Goal: Transaction & Acquisition: Purchase product/service

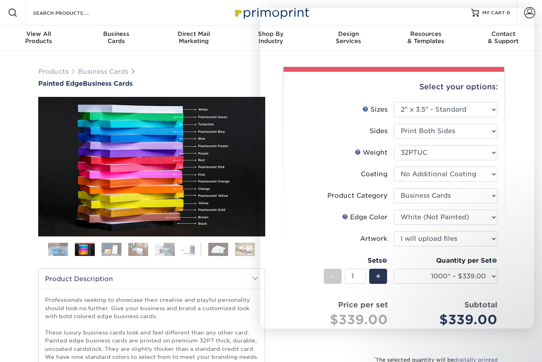
select select "2.00x3.50"
select select "3b5148f1-0588-4f88-a218-97bcfdce65c1"
select select "1d2dc4a6-caa7-4e97-9ffb-823980241cde"
select select "upload"
select select "1000* – $339.00"
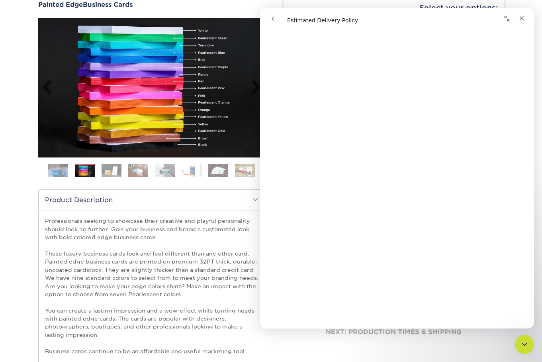
scroll to position [52, 0]
click at [524, 18] on icon "Close" at bounding box center [521, 18] width 6 height 6
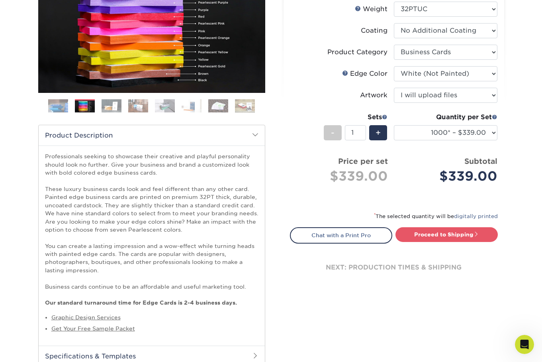
scroll to position [144, 0]
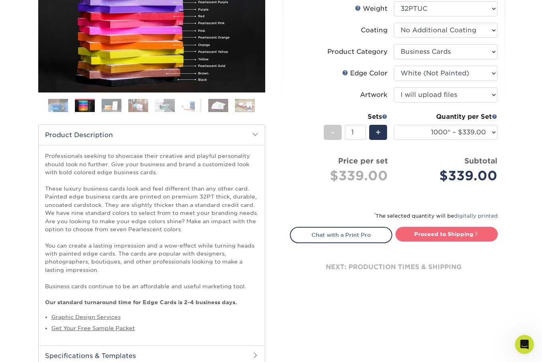
click at [441, 241] on link "Proceed to Shipping" at bounding box center [446, 234] width 102 height 14
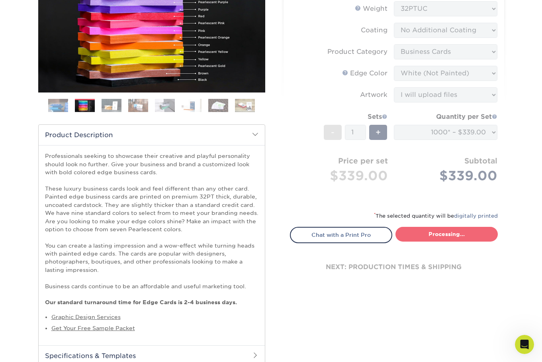
select select "2ef1fa48-fafb-46bb-a4ab-119a8375bdb2"
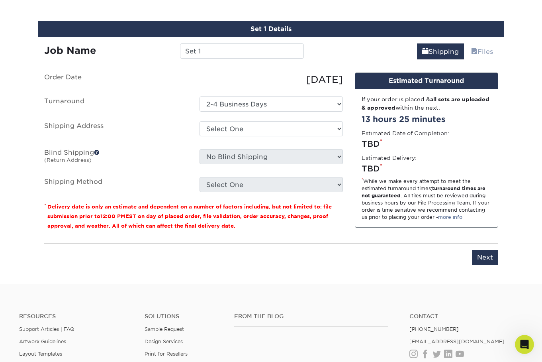
scroll to position [796, 0]
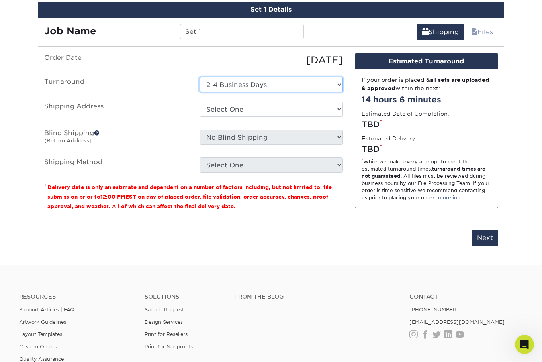
click at [293, 92] on select "Select One 2-4 Business Days" at bounding box center [271, 84] width 143 height 15
click at [200, 92] on select "Select One 2-4 Business Days" at bounding box center [271, 84] width 143 height 15
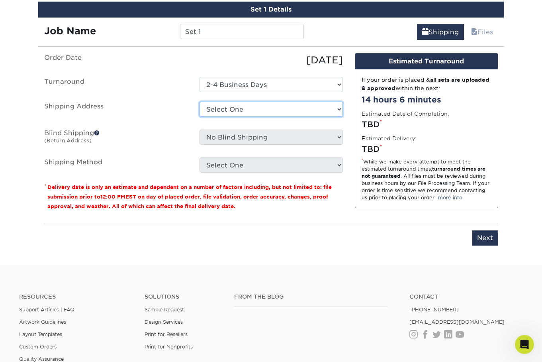
click at [294, 117] on select "Select One + Add New Address - Login" at bounding box center [271, 109] width 143 height 15
select select "newaddress"
click at [200, 117] on select "Select One + Add New Address - Login" at bounding box center [271, 109] width 143 height 15
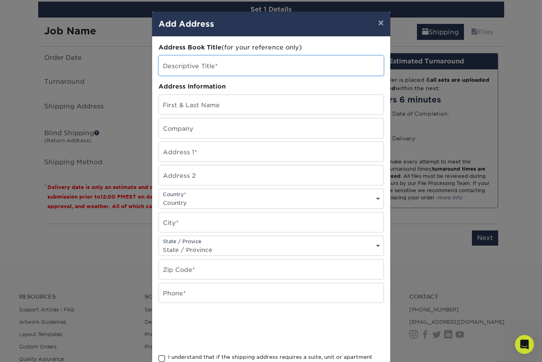
click at [199, 68] on input "text" at bounding box center [271, 66] width 225 height 20
type input "[GEOGRAPHIC_DATA]"
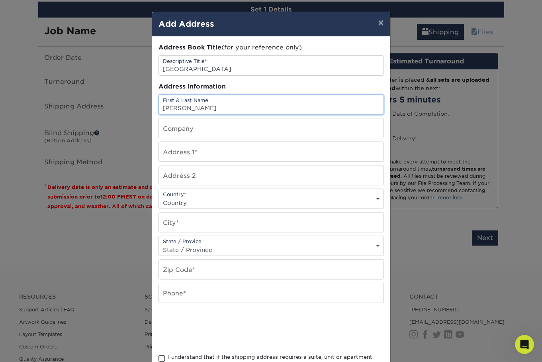
type input "Elba Patricia Llamas"
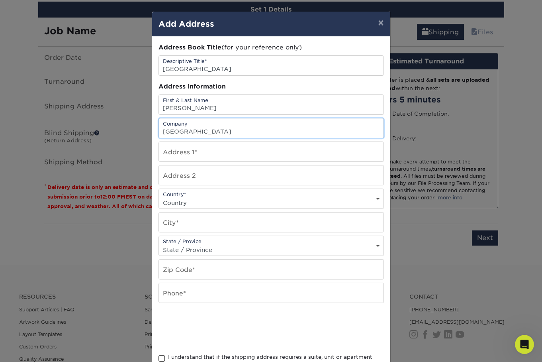
type input "[GEOGRAPHIC_DATA]"
type input "4875 Madison Street"
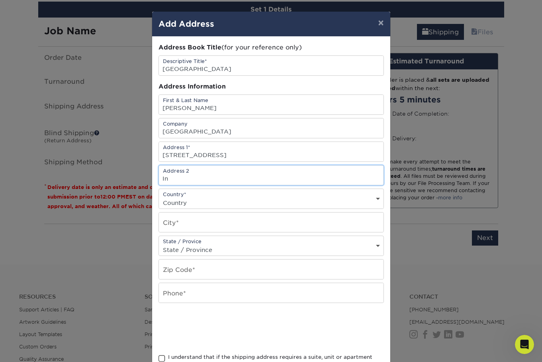
type input "I"
select select "US"
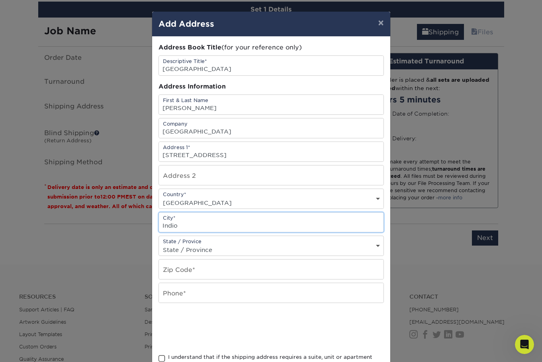
type input "Indio"
select select "CA"
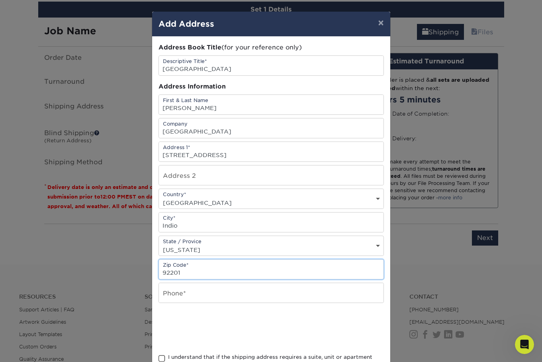
type input "92201"
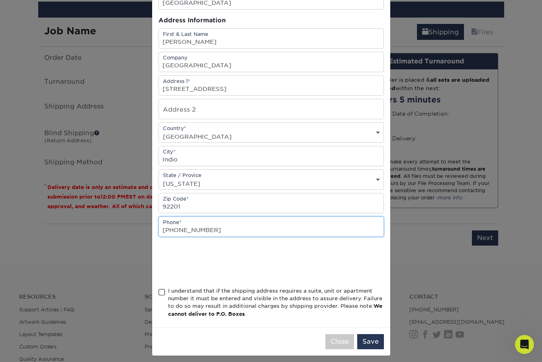
scroll to position [68, 0]
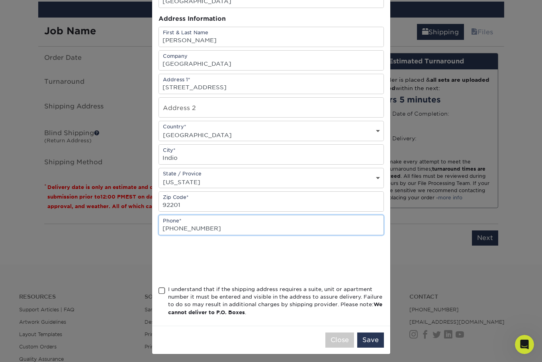
type input "760-347-6397"
click at [165, 297] on div "I understand that if the shipping address requires a suite, unit or apartment n…" at bounding box center [270, 302] width 225 height 34
click at [161, 294] on span at bounding box center [161, 291] width 7 height 8
click at [0, 0] on input "I understand that if the shipping address requires a suite, unit or apartment n…" at bounding box center [0, 0] width 0 height 0
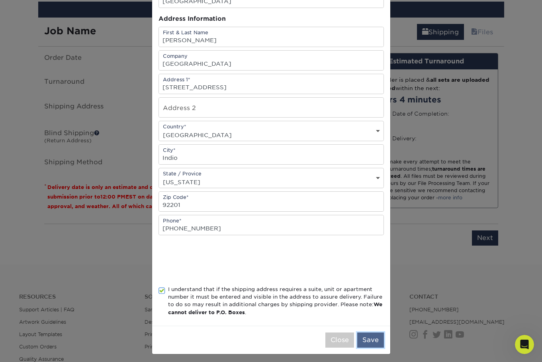
click at [375, 347] on button "Save" at bounding box center [370, 339] width 27 height 15
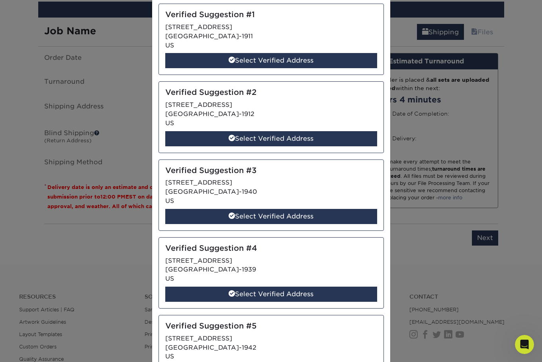
scroll to position [0, 0]
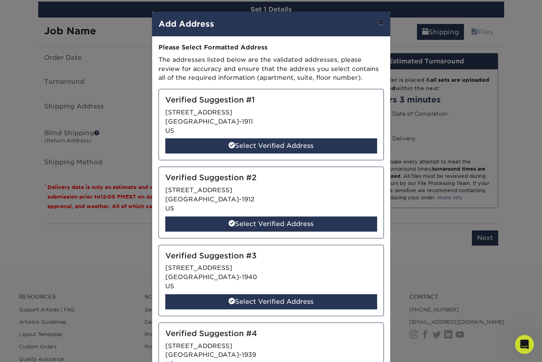
click at [376, 25] on button "×" at bounding box center [381, 23] width 18 height 22
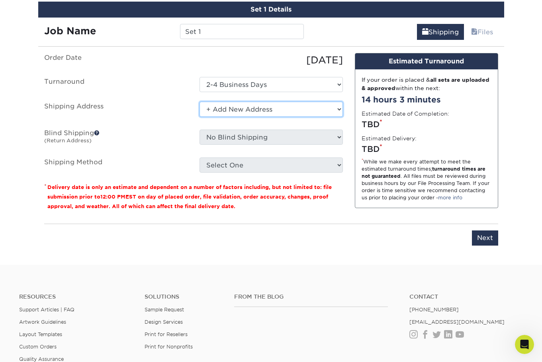
click at [274, 117] on select "Select One + Add New Address - Login" at bounding box center [271, 109] width 143 height 15
click at [200, 117] on select "Select One + Add New Address - Login" at bounding box center [271, 109] width 143 height 15
click at [256, 117] on select "Select One + Add New Address - Login" at bounding box center [271, 109] width 143 height 15
click at [200, 117] on select "Select One + Add New Address - Login" at bounding box center [271, 109] width 143 height 15
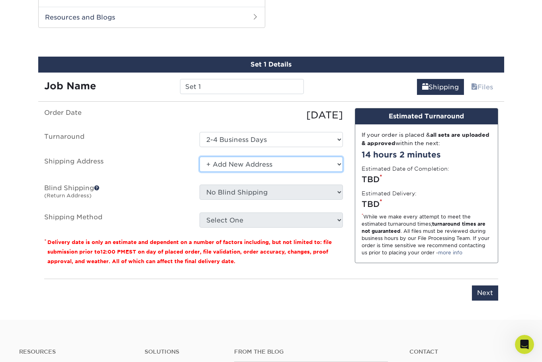
scroll to position [729, 0]
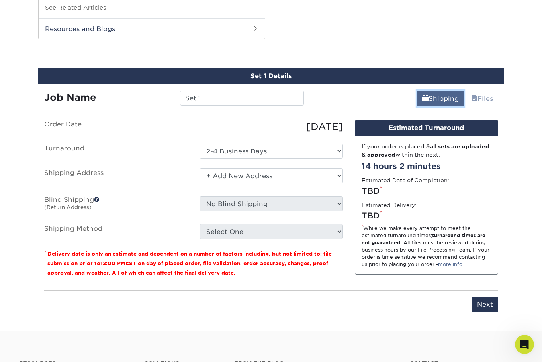
click at [425, 106] on link "Shipping" at bounding box center [440, 98] width 47 height 16
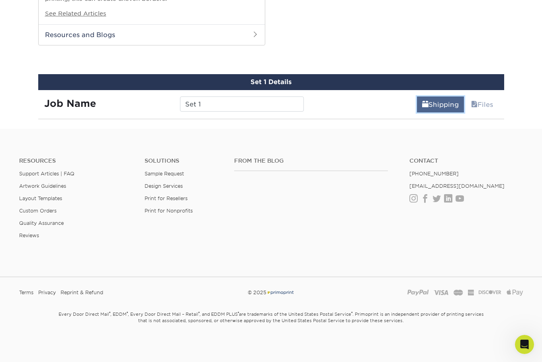
click at [425, 112] on link "Shipping" at bounding box center [440, 104] width 47 height 16
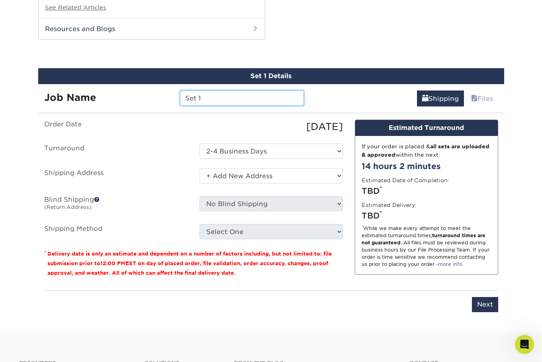
click at [219, 106] on input "Set 1" at bounding box center [242, 97] width 124 height 15
type input "Generic Store Card"
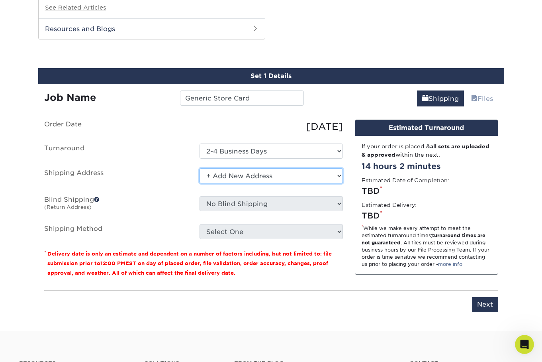
click at [243, 183] on select "Select One + Add New Address - Login" at bounding box center [271, 175] width 143 height 15
click at [200, 183] on select "Select One + Add New Address - Login" at bounding box center [271, 175] width 143 height 15
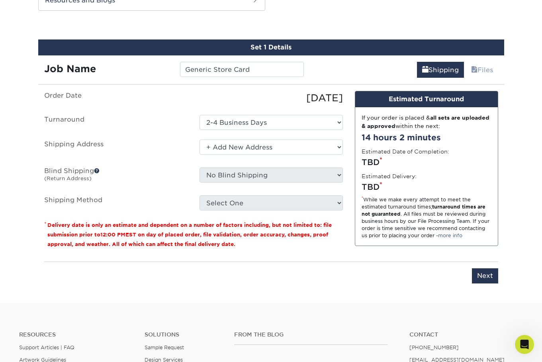
scroll to position [757, 0]
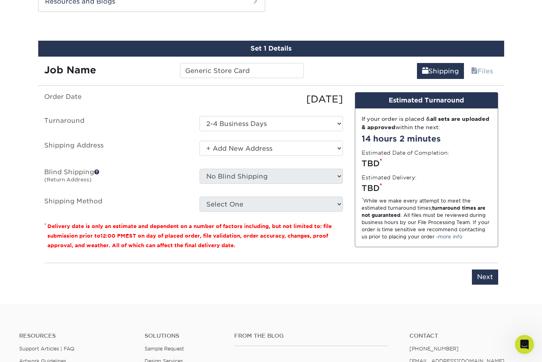
click at [100, 174] on span at bounding box center [97, 172] width 6 height 6
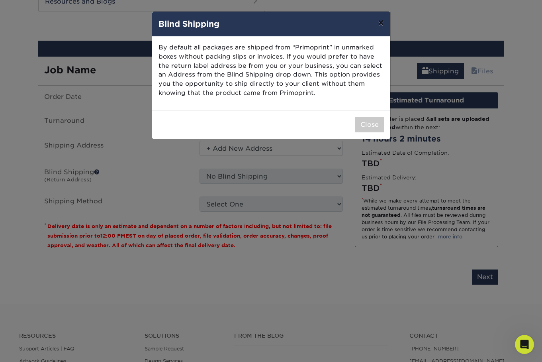
click at [383, 23] on button "×" at bounding box center [381, 23] width 18 height 22
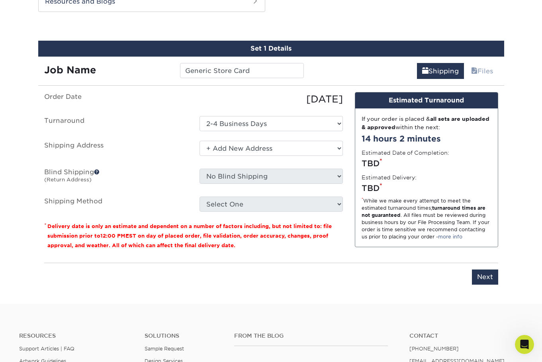
click at [241, 221] on fieldset "Order Date 09/16/2025 Turnaround Select One 2-4 Business Days Shipping Address …" at bounding box center [193, 156] width 299 height 129
drag, startPoint x: 359, startPoint y: 276, endPoint x: 354, endPoint y: 277, distance: 4.9
click at [358, 247] on div "If your order is placed & all sets are uploaded & approved within the next: 14 …" at bounding box center [426, 177] width 143 height 138
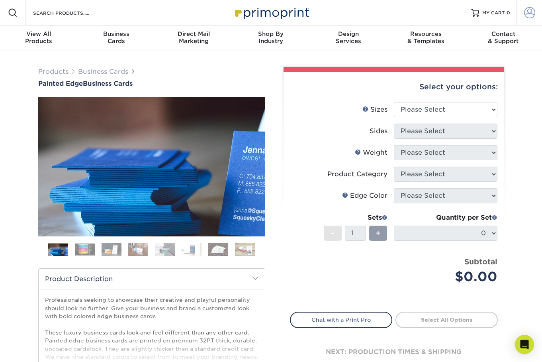
click at [530, 13] on span at bounding box center [529, 12] width 11 height 11
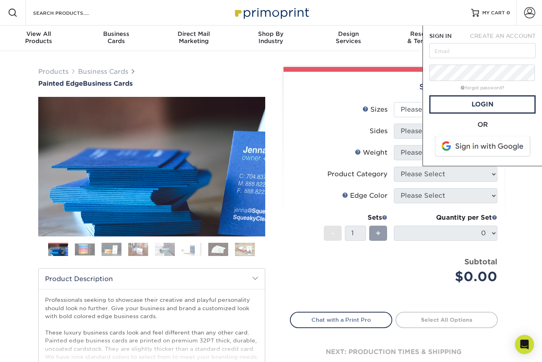
click at [513, 38] on span "CREATE AN ACCOUNT" at bounding box center [503, 36] width 66 height 6
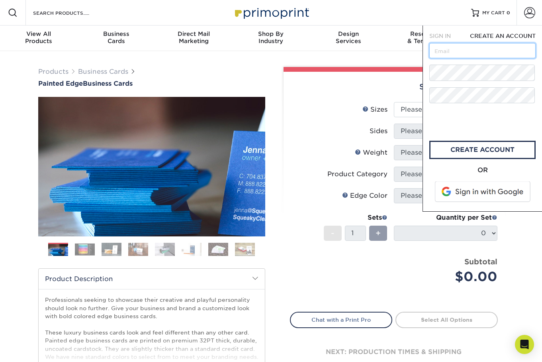
click at [472, 57] on input "text" at bounding box center [482, 50] width 106 height 15
type input "[PERSON_NAME][EMAIL_ADDRESS][DOMAIN_NAME]"
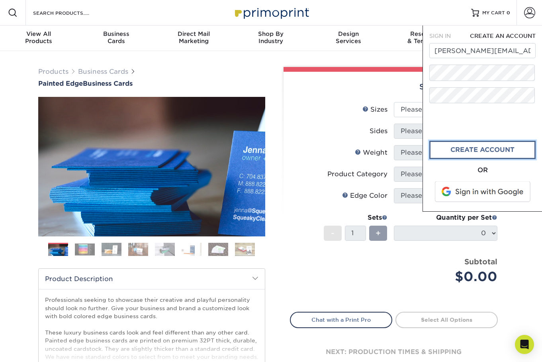
click at [456, 154] on link "create account" at bounding box center [482, 150] width 106 height 18
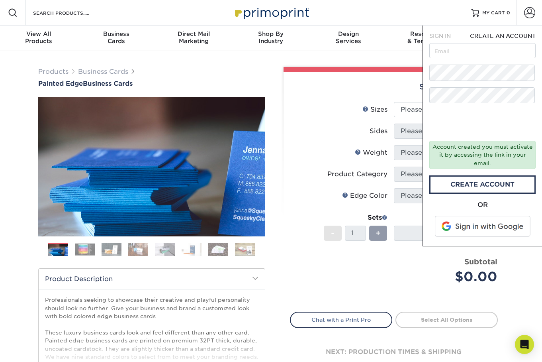
click at [344, 60] on div "Products Business Cards Painted Edge Business Cards Previous Next" at bounding box center [271, 263] width 542 height 425
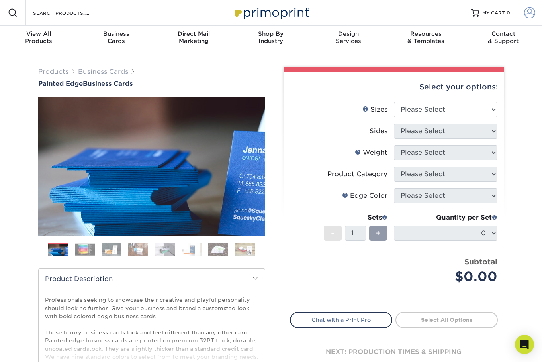
click at [527, 11] on span at bounding box center [529, 12] width 11 height 11
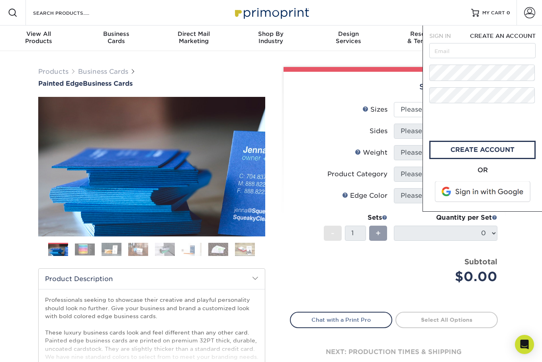
click at [439, 37] on span "SIGN IN" at bounding box center [440, 36] width 22 height 6
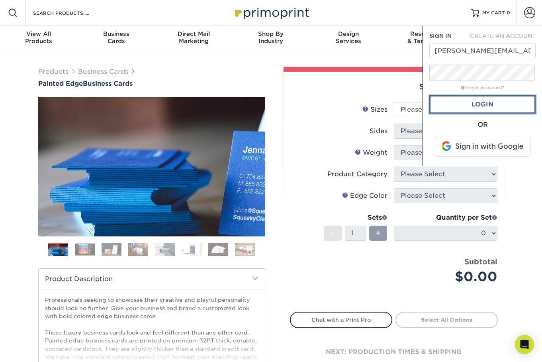
click at [488, 111] on link "Login" at bounding box center [482, 104] width 106 height 18
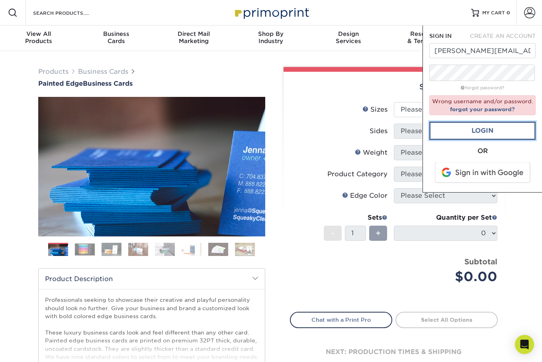
click at [474, 140] on link "Login" at bounding box center [482, 130] width 106 height 18
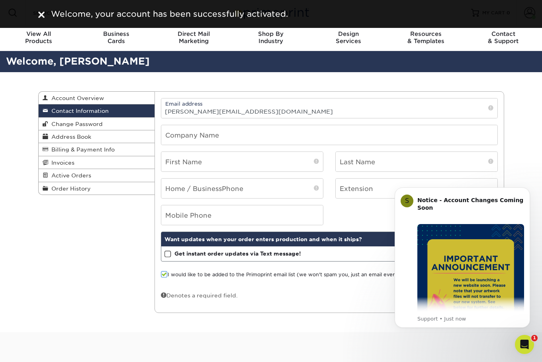
click at [520, 89] on div "Contact Information Account Overview Contact Information Change Password Addres…" at bounding box center [271, 202] width 542 height 260
click at [179, 144] on input "text" at bounding box center [329, 135] width 336 height 20
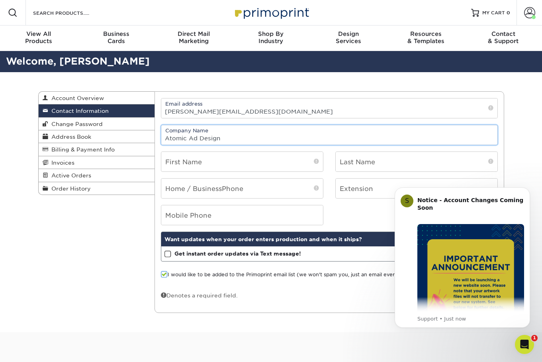
type input "Atomic Ad Design"
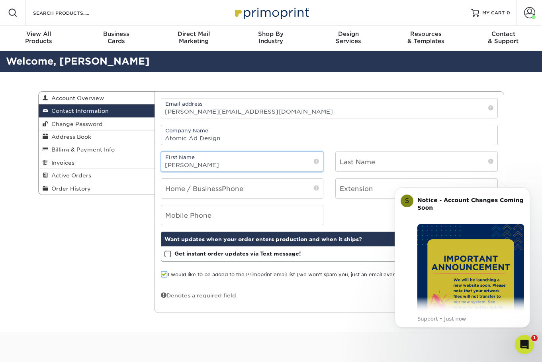
type input "Dennis"
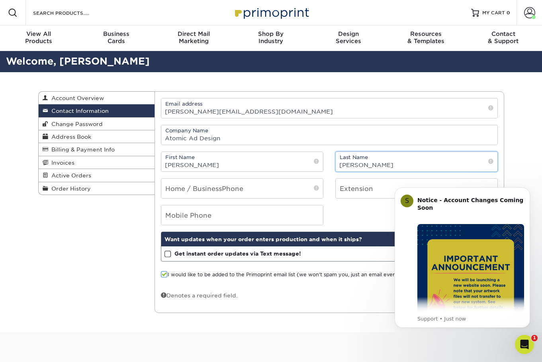
type input "Wodzisz"
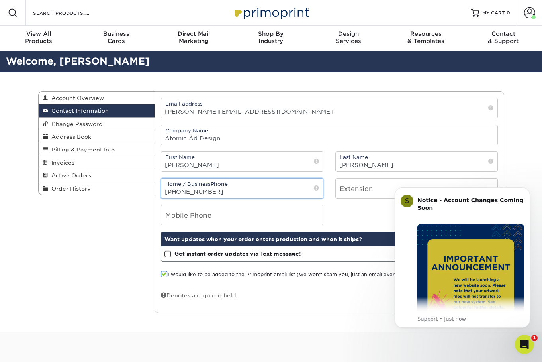
type input "760-238-0174"
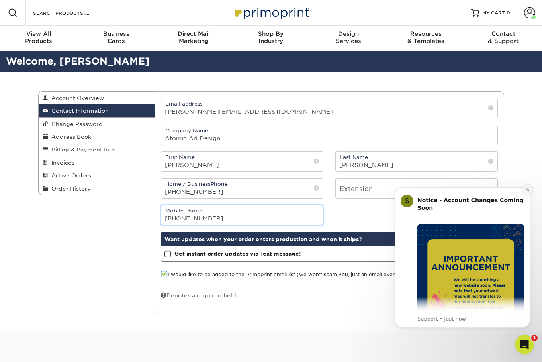
type input "760-238-0174"
click at [526, 191] on icon "Dismiss notification" at bounding box center [528, 189] width 4 height 4
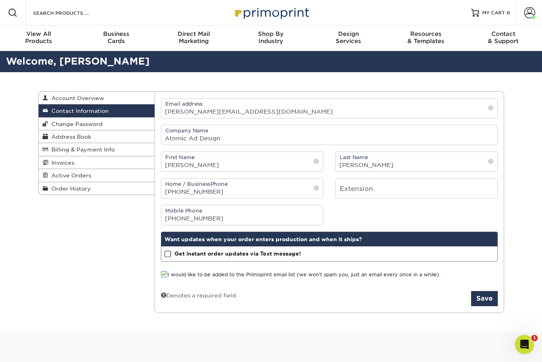
click at [166, 258] on span at bounding box center [167, 254] width 7 height 8
click at [0, 0] on input "Get instant order updates via Text message!" at bounding box center [0, 0] width 0 height 0
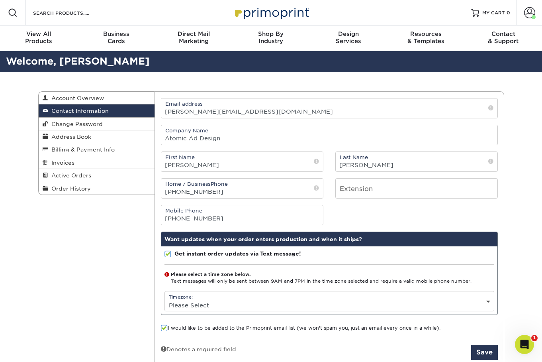
click at [200, 311] on select "Please Select (GMT -12:00) Eniwetok, Kwajalein (GMT -11:00) Midway Island, Samo…" at bounding box center [329, 305] width 329 height 12
select select "-8.0"
click at [165, 311] on select "Please Select (GMT -12:00) Eniwetok, Kwajalein (GMT -11:00) Midway Island, Samo…" at bounding box center [329, 305] width 329 height 12
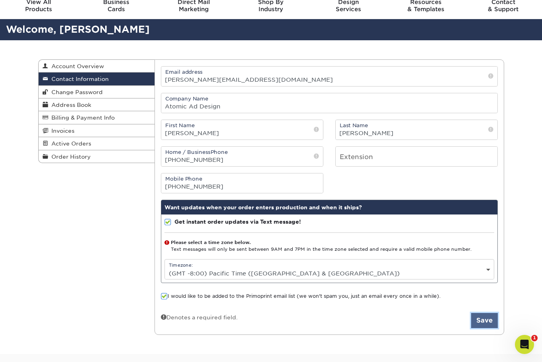
click at [484, 328] on button "Save" at bounding box center [484, 320] width 27 height 15
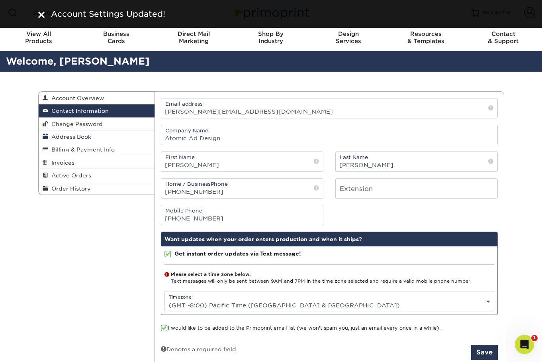
click at [90, 140] on span "Address Book" at bounding box center [69, 136] width 43 height 6
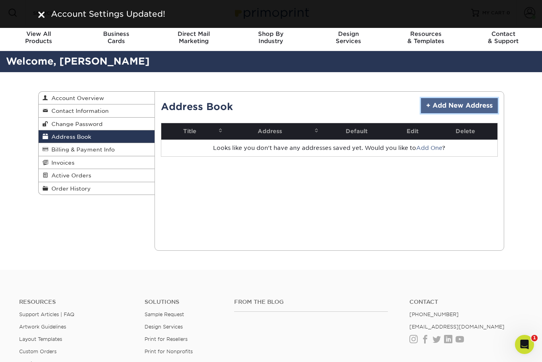
click at [431, 113] on link "+ Add New Address" at bounding box center [459, 105] width 77 height 15
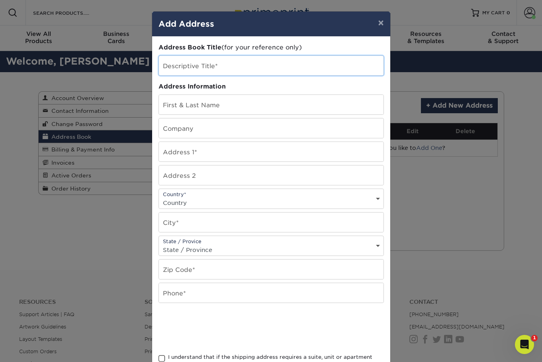
click at [193, 69] on input "text" at bounding box center [271, 66] width 225 height 20
type input "[GEOGRAPHIC_DATA]"
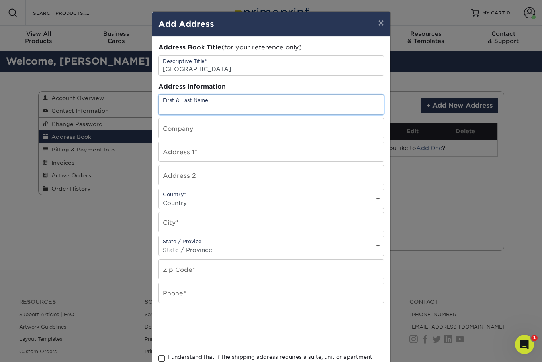
click at [209, 108] on input "text" at bounding box center [271, 105] width 225 height 20
type input "Elba Patricia Llamas"
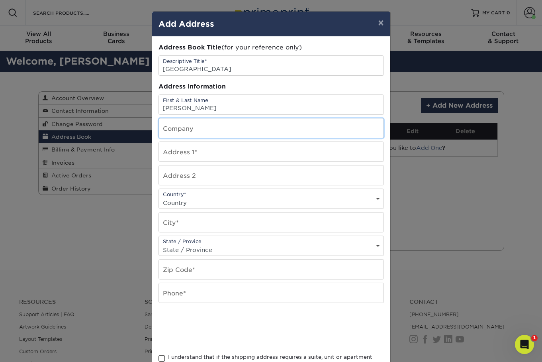
click at [192, 135] on input "text" at bounding box center [271, 128] width 225 height 20
type input "[GEOGRAPHIC_DATA]"
click at [196, 159] on input "text" at bounding box center [271, 152] width 225 height 20
type input "48575 Madison Street"
select select "US"
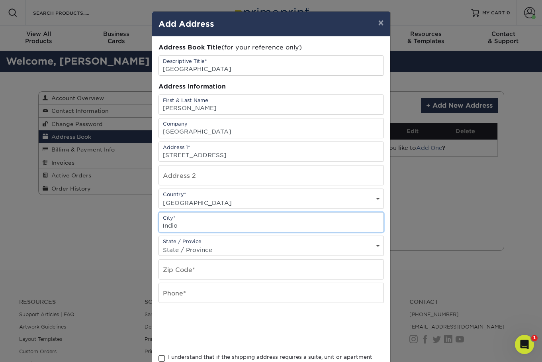
type input "Indio"
select select "CA"
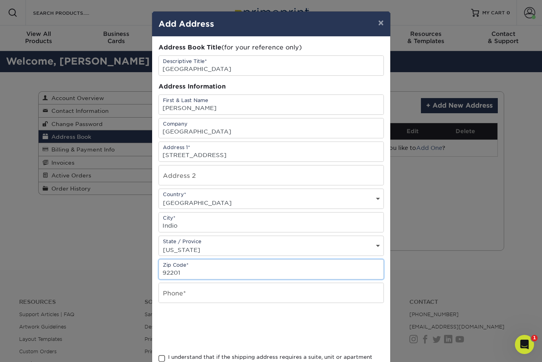
type input "92201"
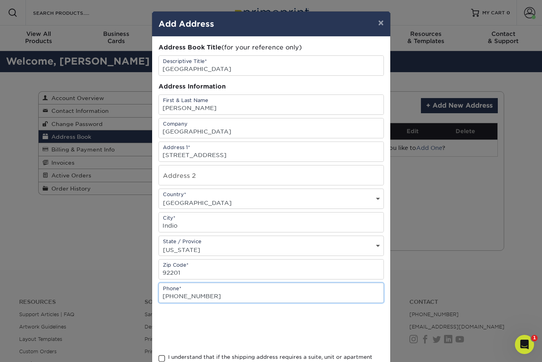
type input "760-347-6397"
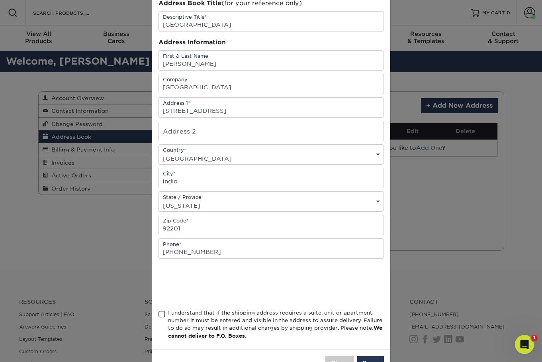
scroll to position [84, 0]
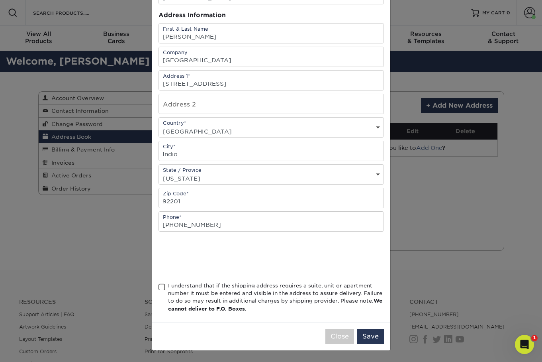
click at [161, 283] on span at bounding box center [161, 287] width 7 height 8
click at [0, 0] on input "I understand that if the shipping address requires a suite, unit or apartment n…" at bounding box center [0, 0] width 0 height 0
click at [370, 333] on button "Save" at bounding box center [370, 336] width 27 height 15
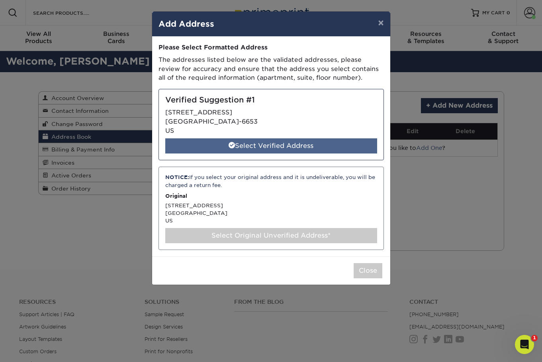
click at [293, 153] on div "Select Verified Address" at bounding box center [271, 145] width 212 height 15
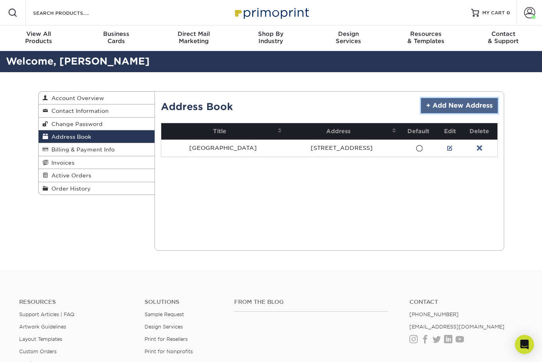
click at [452, 111] on link "+ Add New Address" at bounding box center [459, 105] width 77 height 15
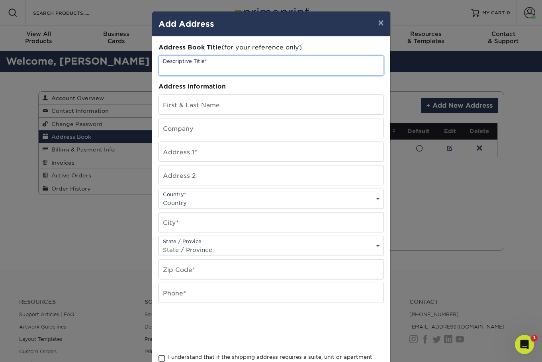
drag, startPoint x: 216, startPoint y: 73, endPoint x: 266, endPoint y: 72, distance: 49.4
click at [216, 73] on input "text" at bounding box center [271, 66] width 225 height 20
type input "[PERSON_NAME]"
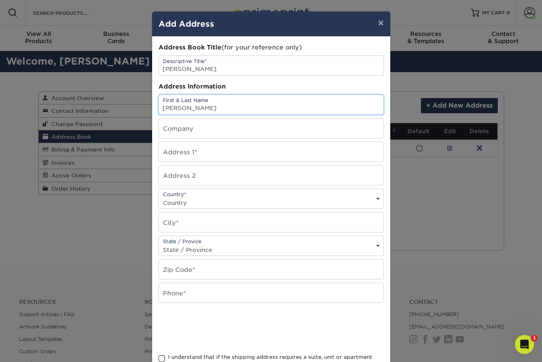
type input "Dennis Wodzisz"
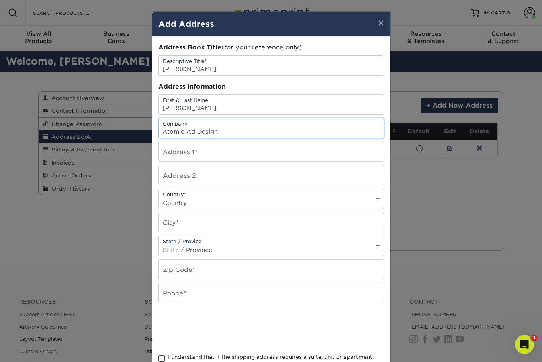
type input "Atomic Ad Design"
type input "2083 N VIA MIRALESTE"
type input "UNIT 821"
select select "US"
type input "Palm Springs"
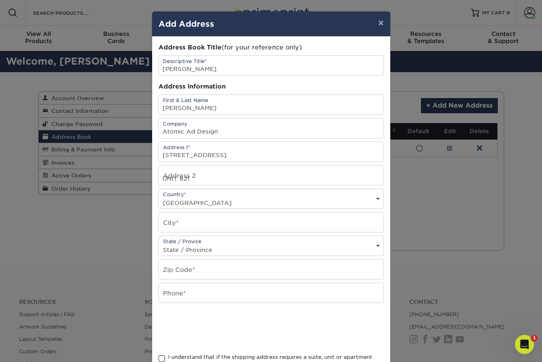
select select "CA"
type input "92262"
type input "7602380174"
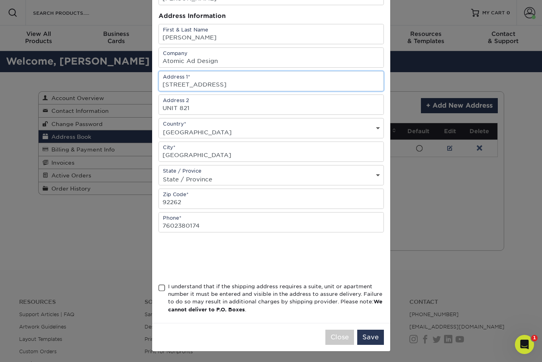
scroll to position [73, 0]
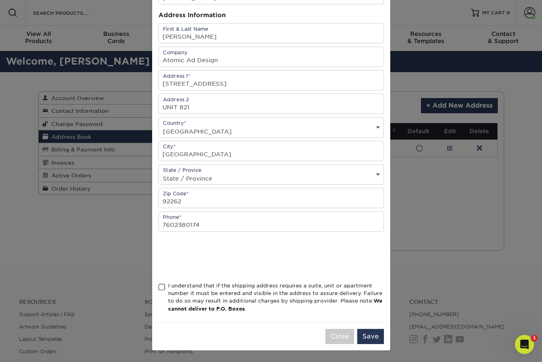
click at [165, 291] on span at bounding box center [161, 287] width 7 height 8
click at [0, 0] on input "I understand that if the shipping address requires a suite, unit or apartment n…" at bounding box center [0, 0] width 0 height 0
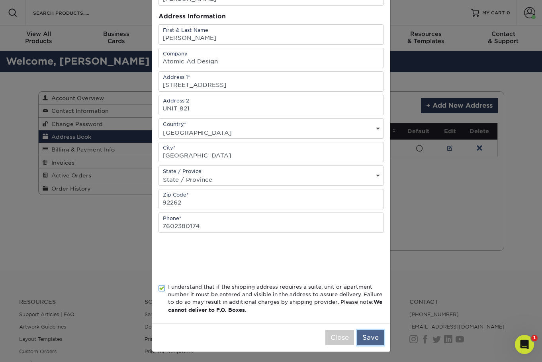
click at [369, 345] on button "Save" at bounding box center [370, 337] width 27 height 15
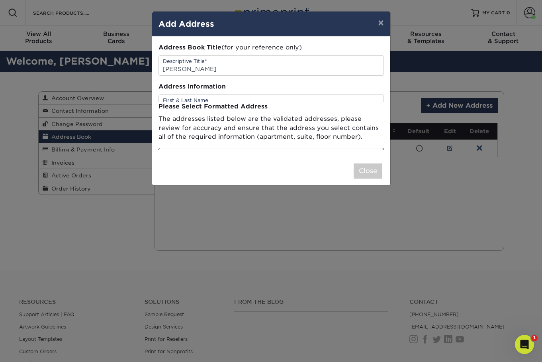
scroll to position [0, 0]
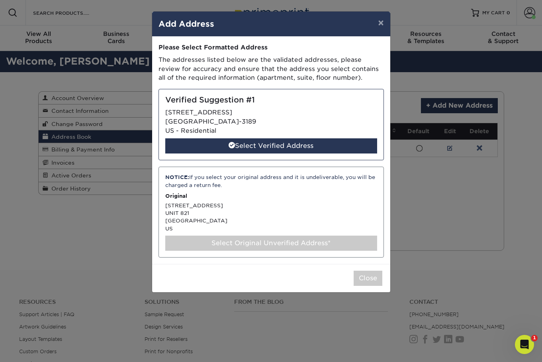
click at [235, 129] on div "Verified Suggestion #1 2083 N VIA MIRALESTE PALM SPRINGS, CA 92262-3189 US - Re…" at bounding box center [270, 124] width 225 height 71
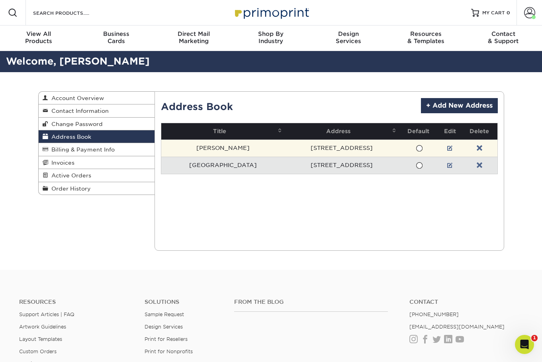
click at [351, 153] on td "[STREET_ADDRESS]" at bounding box center [341, 147] width 114 height 17
click at [447, 151] on link at bounding box center [450, 148] width 6 height 6
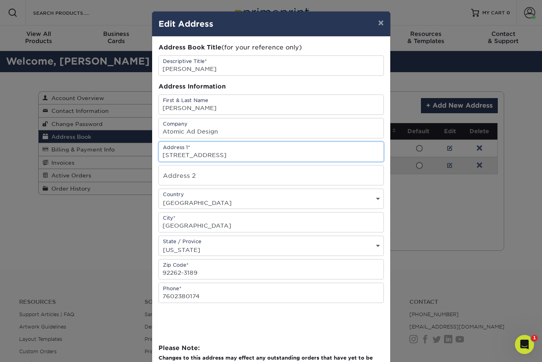
drag, startPoint x: 258, startPoint y: 163, endPoint x: 280, endPoint y: 159, distance: 23.1
click at [258, 161] on input "[STREET_ADDRESS]" at bounding box center [271, 152] width 225 height 20
type input "[STREET_ADDRESS]"
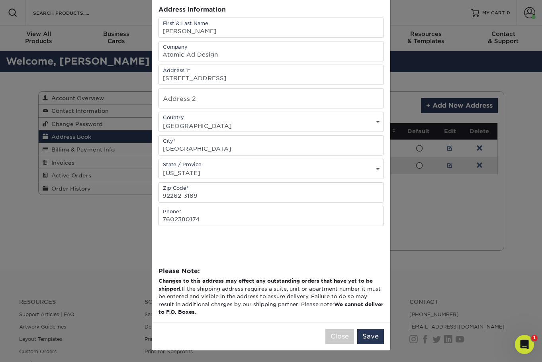
scroll to position [78, 0]
click at [374, 344] on button "Save" at bounding box center [370, 336] width 27 height 15
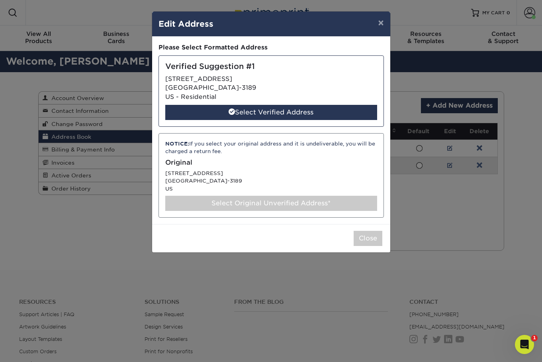
click at [296, 211] on div "Select Original Unverified Address*" at bounding box center [271, 203] width 212 height 15
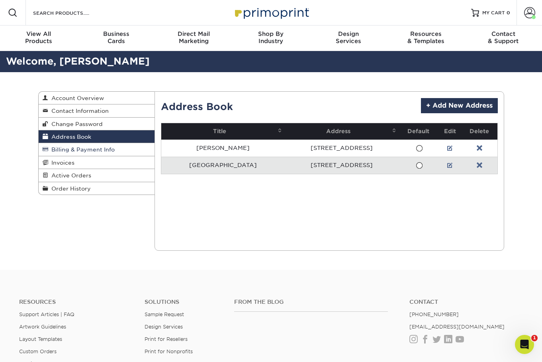
click at [72, 153] on span "Billing & Payment Info" at bounding box center [81, 149] width 67 height 6
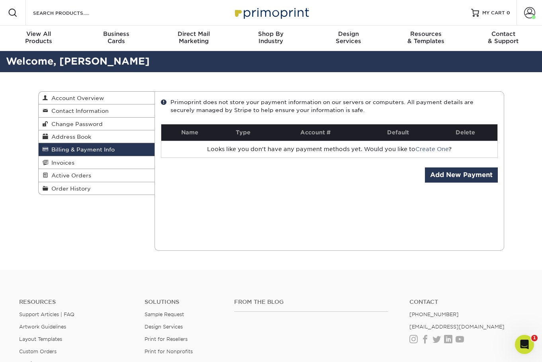
click at [453, 182] on link "Add New Payment" at bounding box center [461, 174] width 73 height 15
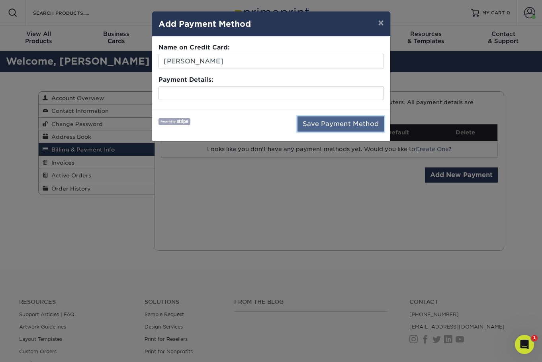
click at [302, 131] on button "Save Payment Method" at bounding box center [340, 123] width 86 height 15
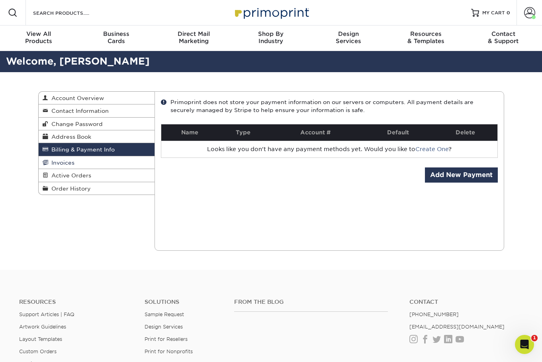
click at [76, 169] on link "Invoices" at bounding box center [97, 162] width 116 height 13
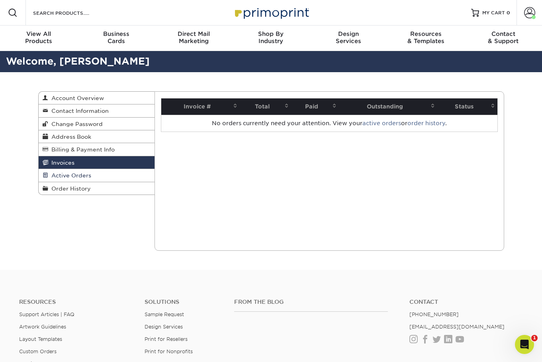
click at [74, 178] on span "Active Orders" at bounding box center [69, 175] width 43 height 6
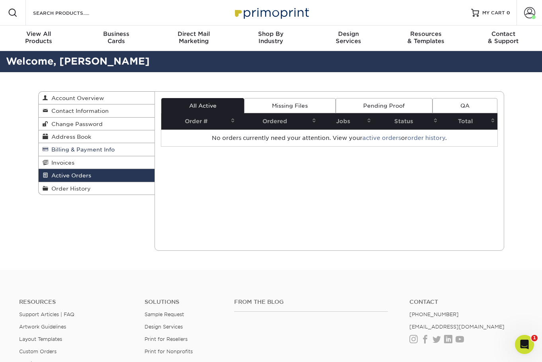
click at [74, 153] on span "Billing & Payment Info" at bounding box center [81, 149] width 67 height 6
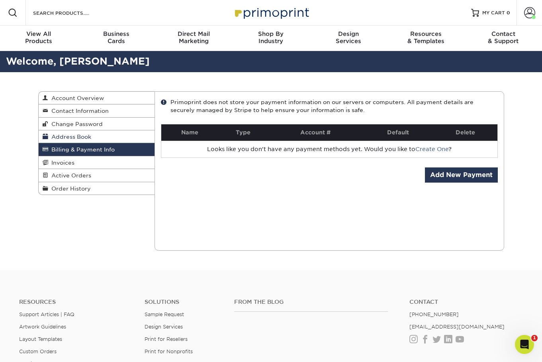
click at [80, 140] on span "Address Book" at bounding box center [69, 136] width 43 height 6
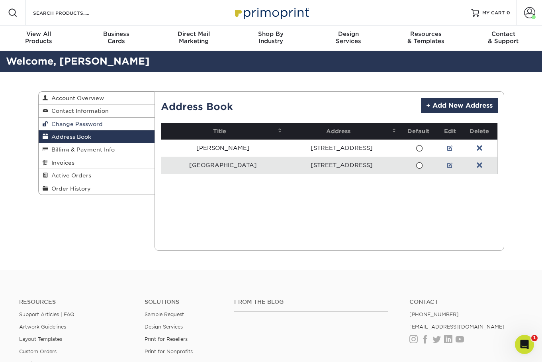
click at [88, 127] on span "Change Password" at bounding box center [75, 124] width 55 height 6
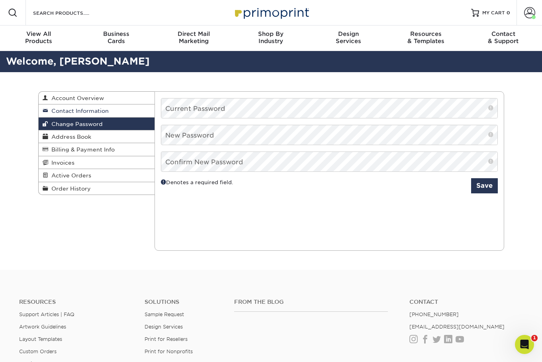
click at [94, 114] on span "Contact Information" at bounding box center [78, 111] width 61 height 6
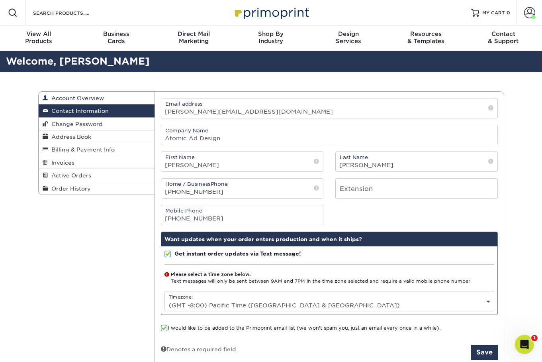
click at [104, 101] on span "Account Overview" at bounding box center [76, 98] width 56 height 6
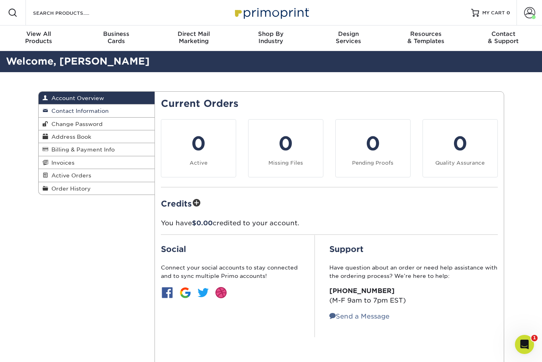
click at [92, 114] on span "Contact Information" at bounding box center [78, 111] width 61 height 6
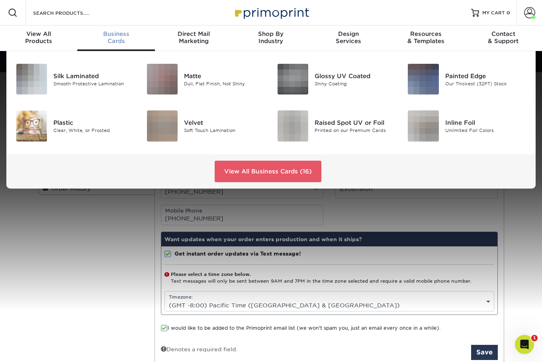
click at [109, 40] on div "Business Cards" at bounding box center [115, 37] width 77 height 14
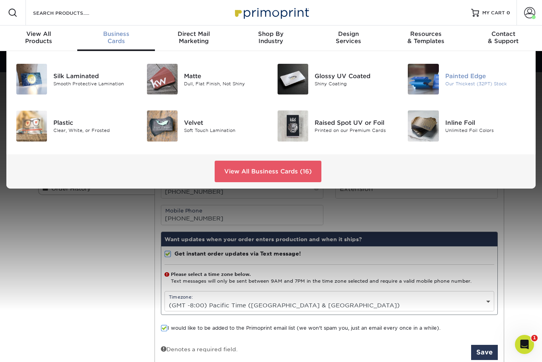
click at [461, 80] on div "Painted Edge" at bounding box center [485, 75] width 81 height 9
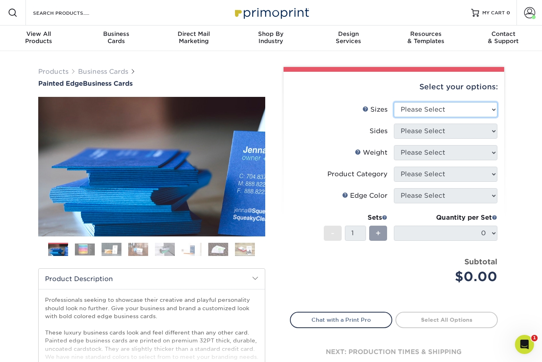
click at [414, 117] on select "Please Select 2" x 3.5" - Standard 2.125" x 3.375" - European 2.5" x 2.5" - Squ…" at bounding box center [446, 109] width 104 height 15
select select "2.00x3.50"
click at [394, 108] on select "Please Select 2" x 3.5" - Standard 2.125" x 3.375" - European 2.5" x 2.5" - Squ…" at bounding box center [446, 109] width 104 height 15
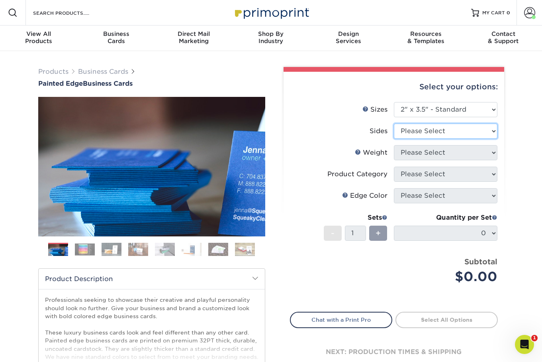
click at [408, 137] on select "Please Select Print Both Sides Print Front Only" at bounding box center [446, 130] width 104 height 15
select select "13abbda7-1d64-4f25-8bb2-c179b224825d"
click at [394, 131] on select "Please Select Print Both Sides Print Front Only" at bounding box center [446, 130] width 104 height 15
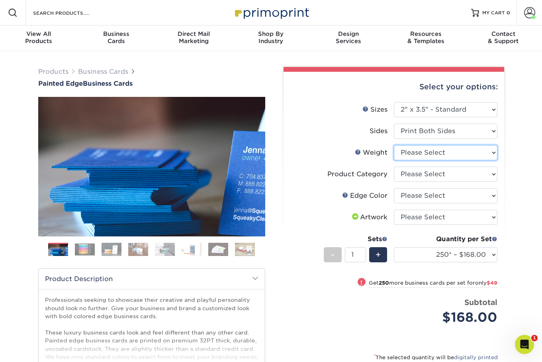
click at [415, 159] on select "Please Select 32PTUC" at bounding box center [446, 152] width 104 height 15
select select "32PTUC"
click at [394, 153] on select "Please Select 32PTUC" at bounding box center [446, 152] width 104 height 15
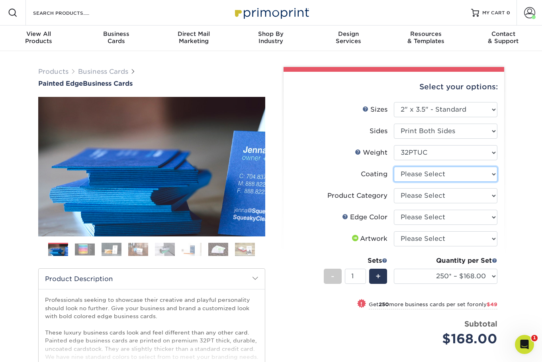
click at [415, 182] on select at bounding box center [446, 173] width 104 height 15
select select "3e7618de-abca-4bda-9f97-8b9129e913d8"
click at [394, 176] on select at bounding box center [446, 173] width 104 height 15
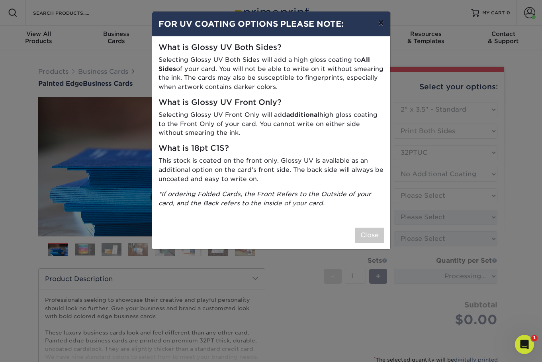
click at [381, 24] on button "×" at bounding box center [381, 23] width 18 height 22
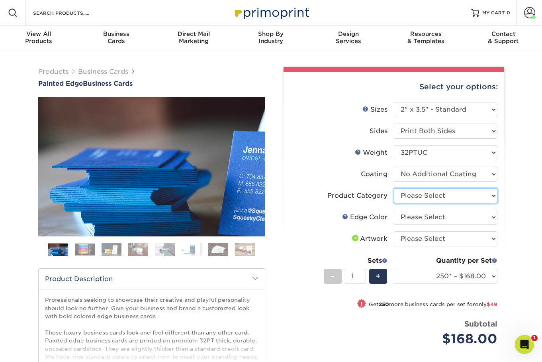
click at [407, 203] on select "Please Select Business Cards" at bounding box center [446, 195] width 104 height 15
select select "3b5148f1-0588-4f88-a218-97bcfdce65c1"
click at [394, 199] on select "Please Select Business Cards" at bounding box center [446, 195] width 104 height 15
click at [419, 225] on select "Please Select Charcoal Black Brown Blue Pearlescent Blue Pearlescent Gold Pearl…" at bounding box center [446, 216] width 104 height 15
select select "1d2dc4a6-caa7-4e97-9ffb-823980241cde"
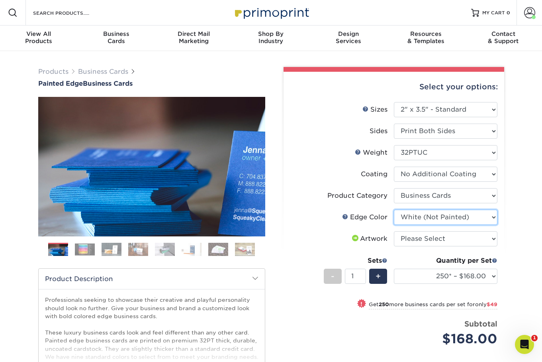
click at [394, 222] on select "Please Select Charcoal Black Brown Blue Pearlescent Blue Pearlescent Gold Pearl…" at bounding box center [446, 216] width 104 height 15
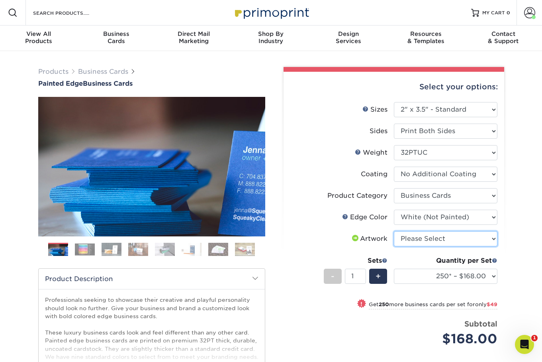
click at [430, 246] on select "Please Select I will upload files I need a design - $100" at bounding box center [446, 238] width 104 height 15
select select "upload"
click at [394, 245] on select "Please Select I will upload files I need a design - $100" at bounding box center [446, 238] width 104 height 15
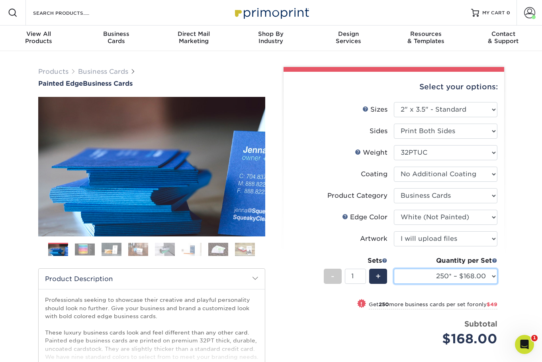
click at [449, 284] on select "250* – $168.00 500* – $217.00 1000* – $339.00" at bounding box center [446, 275] width 104 height 15
select select "1000* – $339.00"
click at [394, 284] on select "250* – $168.00 500* – $217.00 1000* – $339.00" at bounding box center [446, 275] width 104 height 15
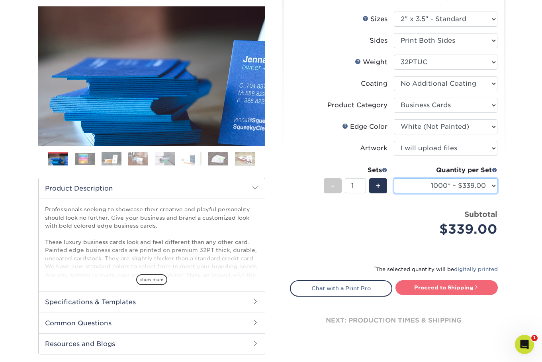
scroll to position [91, 0]
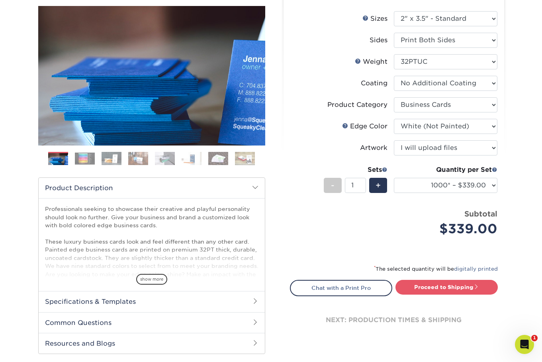
click at [217, 309] on h2 "Specifications & Templates" at bounding box center [152, 301] width 226 height 21
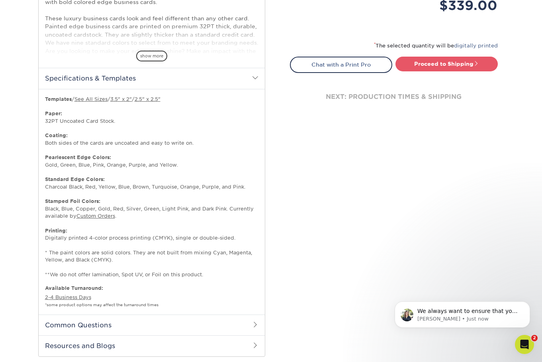
scroll to position [315, 0]
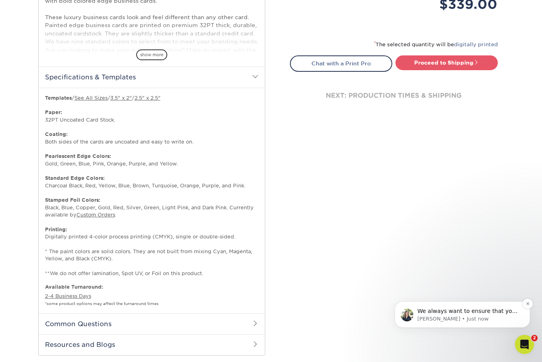
click at [474, 308] on p "We always want to ensure that you receive the best possible price we can offer.…" at bounding box center [468, 311] width 103 height 8
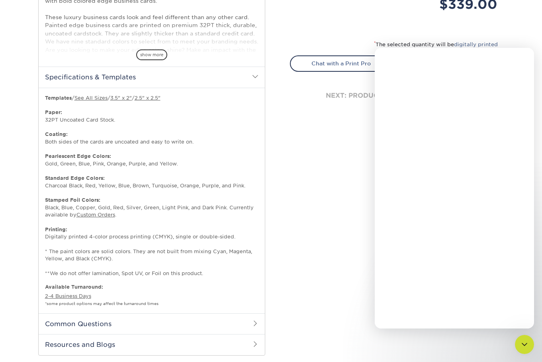
scroll to position [0, 0]
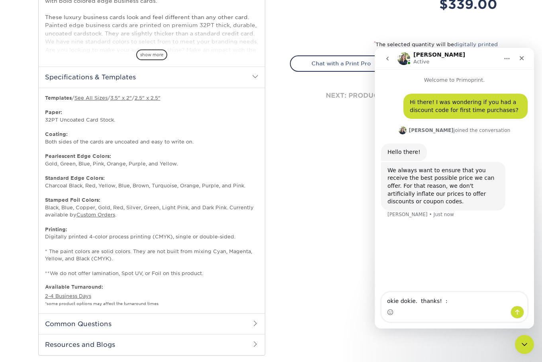
type textarea "okie dokie. thanks! :)"
click at [223, 245] on p "Templates / See All Sizes / 3.5" x 2" / 2.5" x 2.5" Paper: 32PT Uncoated Card S…" at bounding box center [151, 185] width 213 height 183
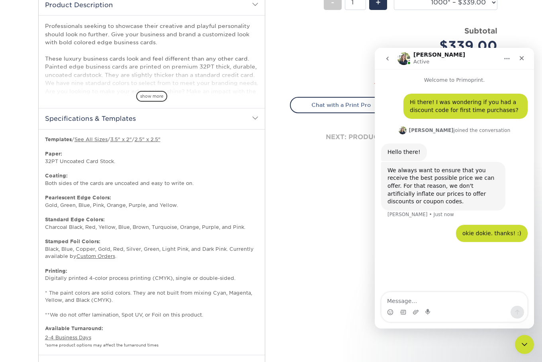
scroll to position [272, 0]
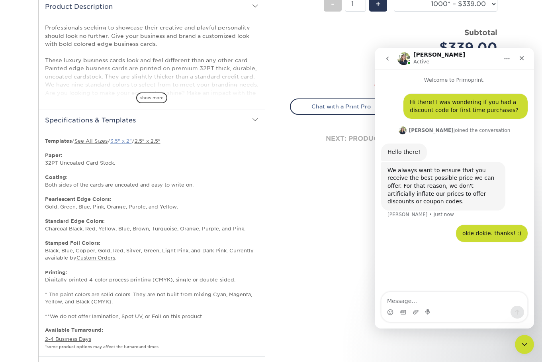
click at [131, 144] on link "3.5" x 2"" at bounding box center [121, 141] width 22 height 6
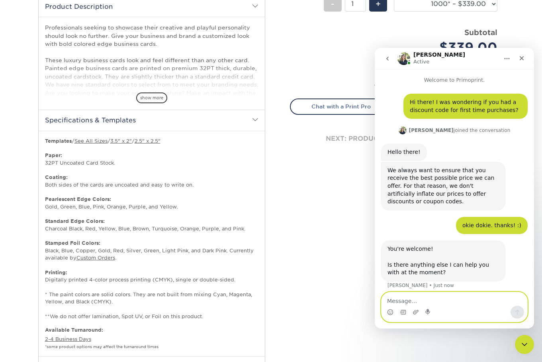
click at [428, 299] on textarea "Message…" at bounding box center [454, 299] width 146 height 14
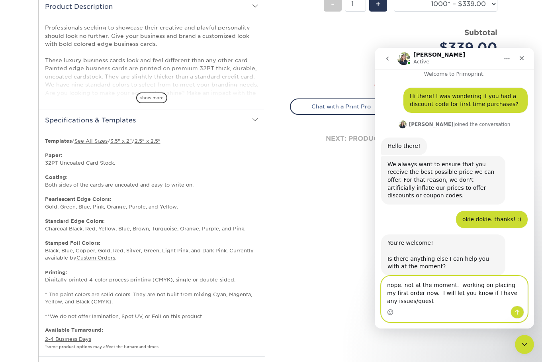
scroll to position [14, 0]
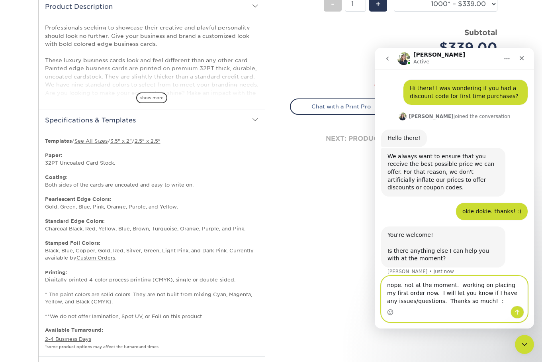
type textarea "nope. not at the moment. working on placing my first order now. I will let you …"
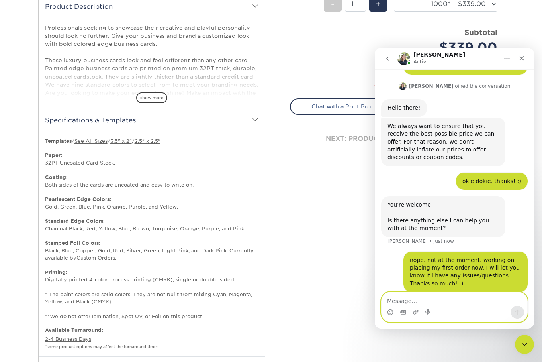
scroll to position [45, 0]
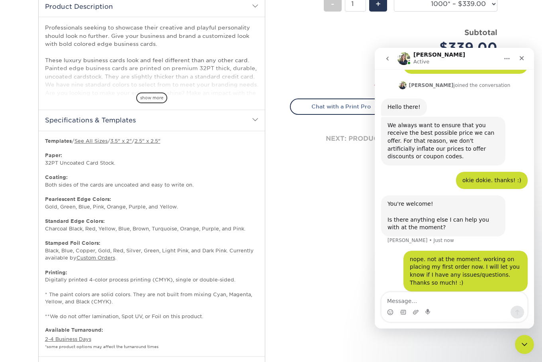
click at [307, 162] on div "next: production times & shipping" at bounding box center [394, 139] width 208 height 48
click at [519, 56] on icon "Close" at bounding box center [521, 58] width 6 height 6
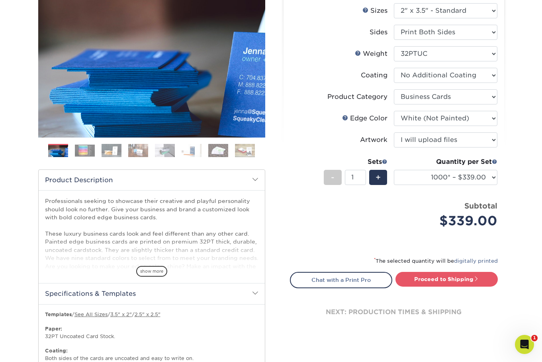
scroll to position [76, 0]
click at [441, 286] on link "Proceed to Shipping" at bounding box center [446, 279] width 102 height 14
type input "Set 1"
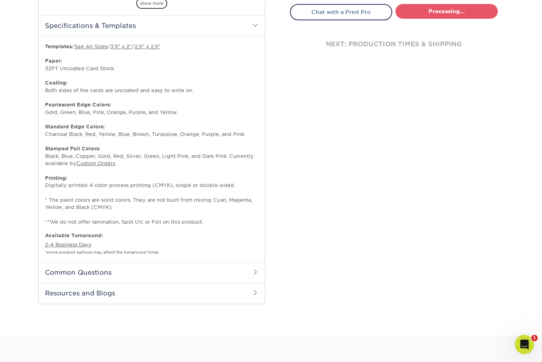
select select "2ef1fa48-fafb-46bb-a4ab-119a8375bdb2"
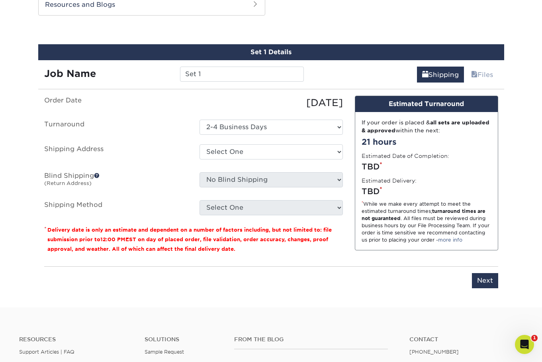
scroll to position [667, 0]
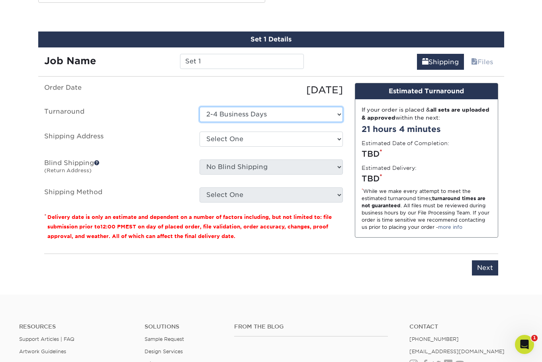
click at [265, 122] on select "Select One 2-4 Business Days" at bounding box center [271, 114] width 143 height 15
click at [200, 122] on select "Select One 2-4 Business Days" at bounding box center [271, 114] width 143 height 15
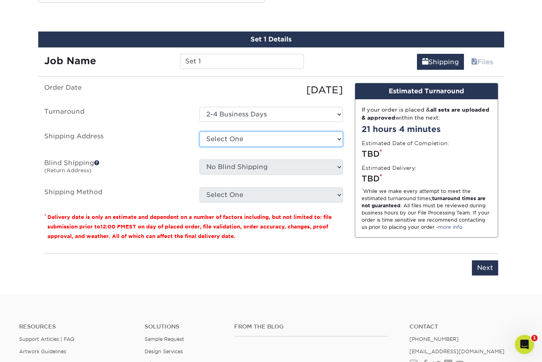
click at [255, 147] on select "Select One Dennis Madison Gardens + Add New Address" at bounding box center [271, 138] width 143 height 15
select select "286085"
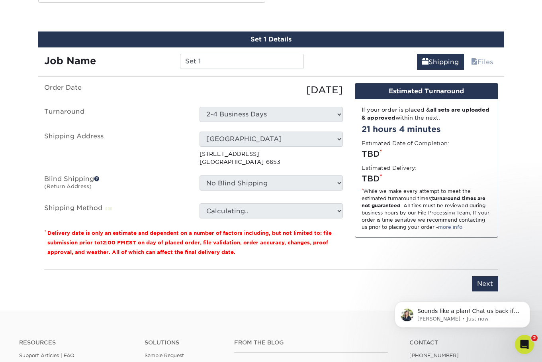
scroll to position [76, 0]
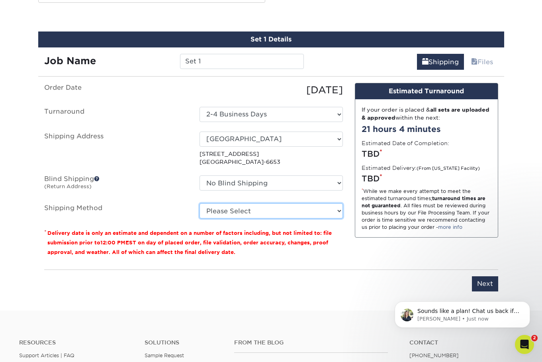
click at [266, 218] on select "Please Select Ground Shipping (+$8.96) 3 Day Shipping Service (+$20.06) 2 Day A…" at bounding box center [271, 210] width 143 height 15
select select "13"
click at [200, 218] on select "Please Select Ground Shipping (+$8.96) 3 Day Shipping Service (+$20.06) 2 Day A…" at bounding box center [271, 210] width 143 height 15
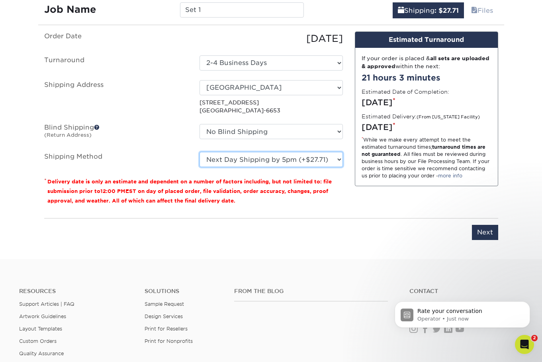
scroll to position [722, 0]
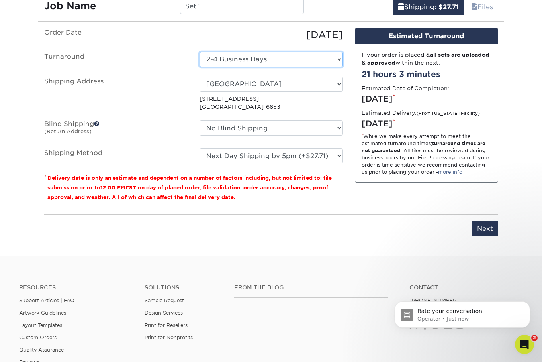
click at [337, 67] on select "Select One 2-4 Business Days" at bounding box center [271, 59] width 143 height 15
click at [200, 67] on select "Select One 2-4 Business Days" at bounding box center [271, 59] width 143 height 15
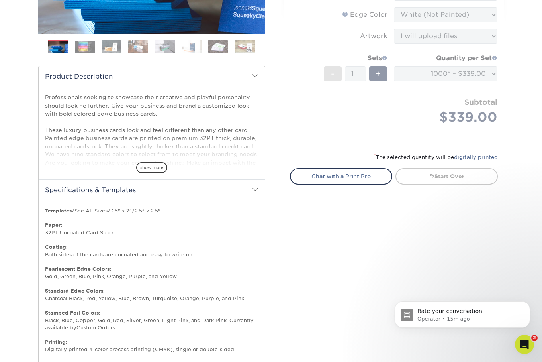
scroll to position [0, 0]
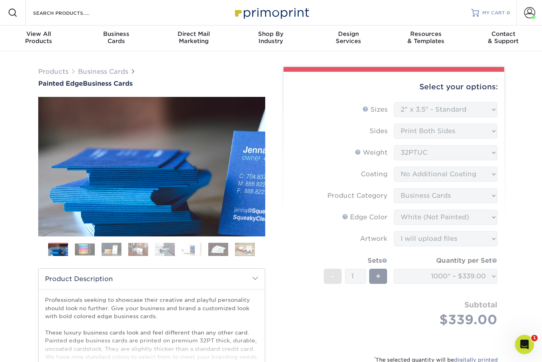
click at [493, 12] on span "MY CART" at bounding box center [493, 13] width 23 height 7
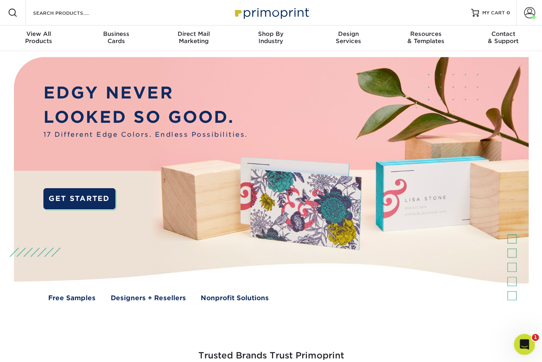
click at [522, 334] on div "Open Intercom Messenger" at bounding box center [523, 343] width 26 height 26
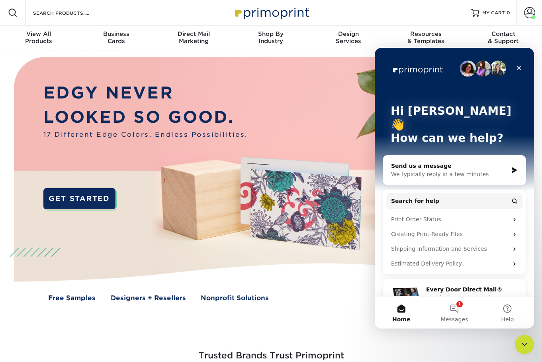
click at [452, 162] on div "Send us a message" at bounding box center [449, 166] width 117 height 8
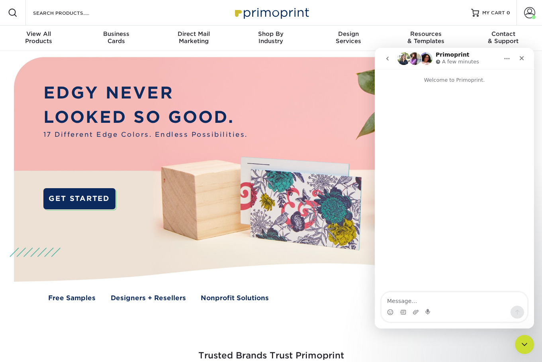
click at [412, 298] on textarea "Message…" at bounding box center [454, 299] width 146 height 14
type textarea "Hi there! I was wondering if you had a discount code for first time purchases?"
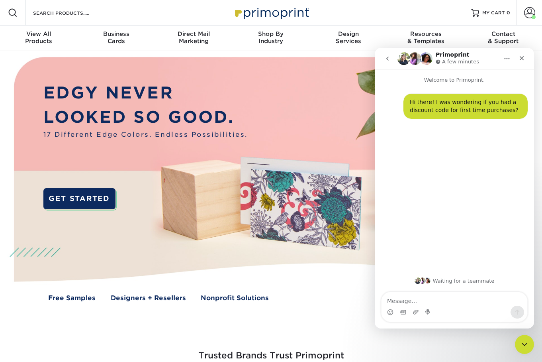
click at [349, 55] on img at bounding box center [271, 185] width 536 height 268
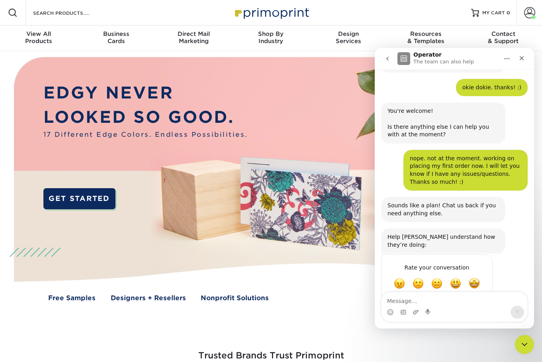
scroll to position [140, 0]
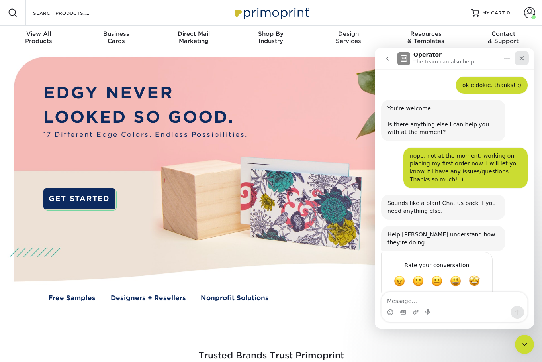
click at [520, 55] on icon "Close" at bounding box center [521, 58] width 6 height 6
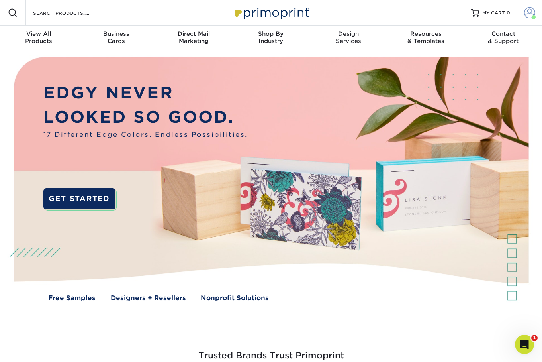
click at [527, 18] on span at bounding box center [529, 12] width 11 height 11
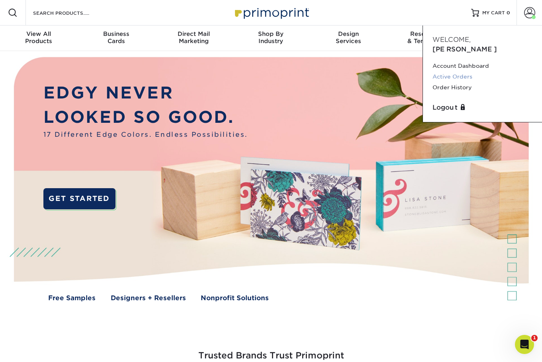
click at [453, 71] on link "Active Orders" at bounding box center [482, 76] width 100 height 11
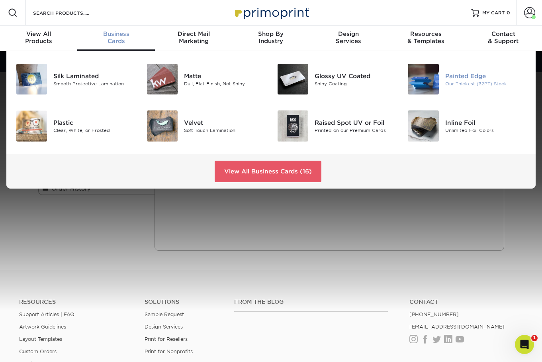
click at [434, 84] on img at bounding box center [423, 79] width 31 height 31
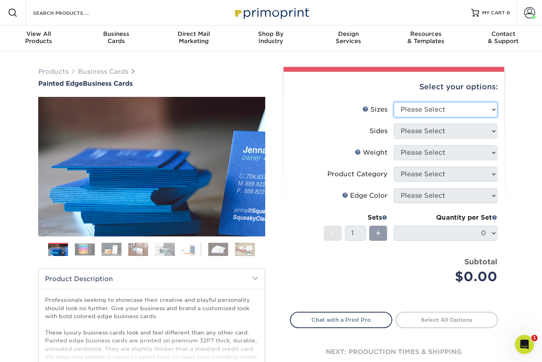
click at [448, 116] on select "Please Select 2" x 3.5" - Standard 2.125" x 3.375" - European 2.5" x 2.5" - Squ…" at bounding box center [446, 109] width 104 height 15
select select "2.00x3.50"
click at [394, 108] on select "Please Select 2" x 3.5" - Standard 2.125" x 3.375" - European 2.5" x 2.5" - Squ…" at bounding box center [446, 109] width 104 height 15
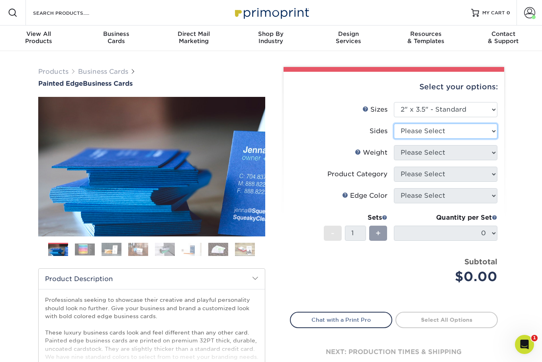
click at [427, 138] on select "Please Select Print Both Sides Print Front Only" at bounding box center [446, 130] width 104 height 15
select select "13abbda7-1d64-4f25-8bb2-c179b224825d"
click at [394, 131] on select "Please Select Print Both Sides Print Front Only" at bounding box center [446, 130] width 104 height 15
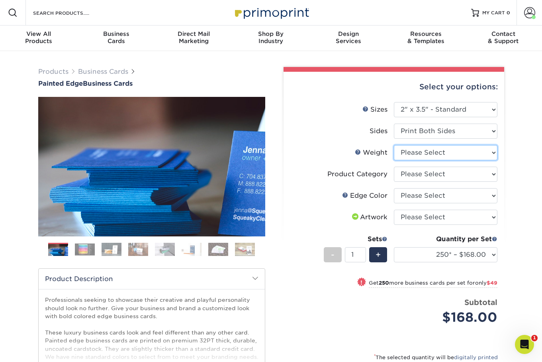
click at [428, 160] on select "Please Select 32PTUC" at bounding box center [446, 152] width 104 height 15
select select "32PTUC"
click at [394, 153] on select "Please Select 32PTUC" at bounding box center [446, 152] width 104 height 15
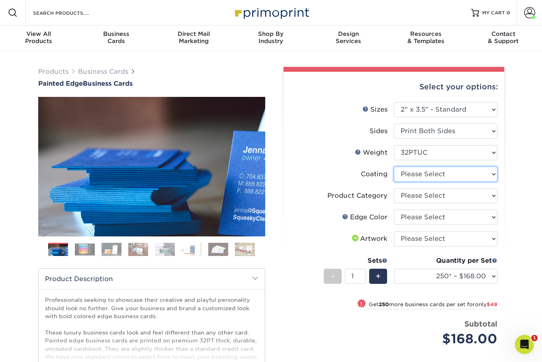
click at [425, 182] on select at bounding box center [446, 173] width 104 height 15
select select "3e7618de-abca-4bda-9f97-8b9129e913d8"
click at [394, 176] on select at bounding box center [446, 173] width 104 height 15
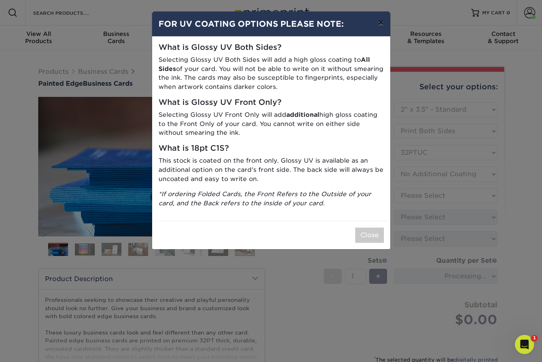
click at [381, 23] on button "×" at bounding box center [381, 23] width 18 height 22
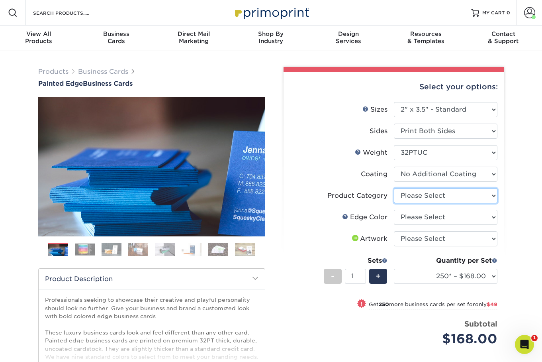
click at [437, 203] on select "Please Select Business Cards" at bounding box center [446, 195] width 104 height 15
select select "3b5148f1-0588-4f88-a218-97bcfdce65c1"
click at [394, 199] on select "Please Select Business Cards" at bounding box center [446, 195] width 104 height 15
click at [435, 225] on select "Please Select Charcoal Black Brown Blue Pearlescent Blue Pearlescent Gold Pearl…" at bounding box center [446, 216] width 104 height 15
select select "1d2dc4a6-caa7-4e97-9ffb-823980241cde"
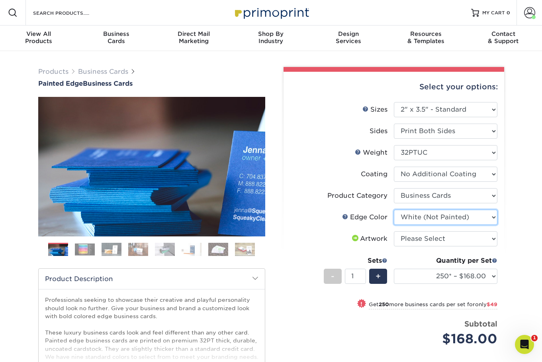
click at [394, 222] on select "Please Select Charcoal Black Brown Blue Pearlescent Blue Pearlescent Gold Pearl…" at bounding box center [446, 216] width 104 height 15
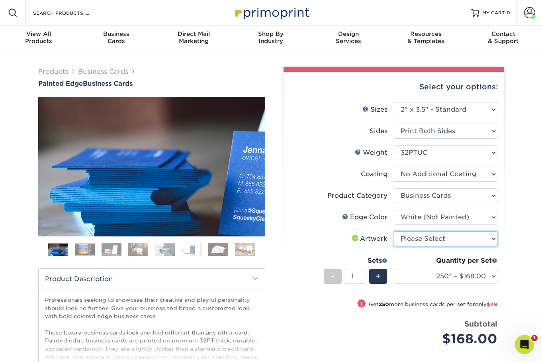
click at [427, 246] on select "Please Select I will upload files I need a design - $100" at bounding box center [446, 238] width 104 height 15
select select "upload"
click at [394, 245] on select "Please Select I will upload files I need a design - $100" at bounding box center [446, 238] width 104 height 15
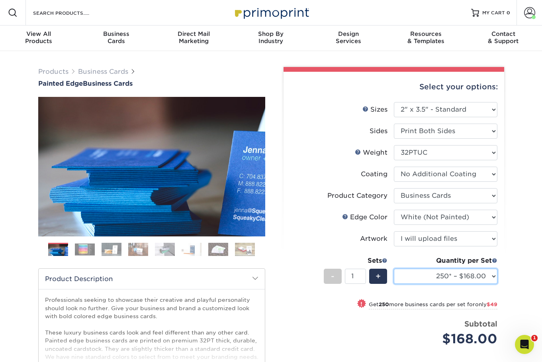
click at [481, 284] on select "250* – $168.00 500* – $217.00 1000* – $339.00" at bounding box center [446, 275] width 104 height 15
select select "1000* – $339.00"
click at [394, 284] on select "250* – $168.00 500* – $217.00 1000* – $339.00" at bounding box center [446, 275] width 104 height 15
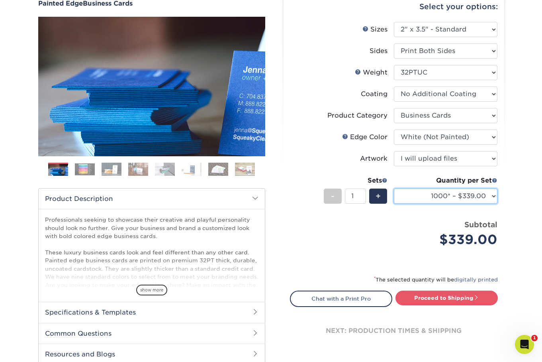
scroll to position [81, 0]
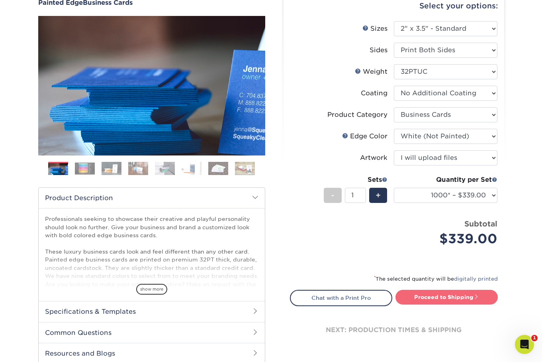
click at [452, 304] on link "Proceed to Shipping" at bounding box center [446, 297] width 102 height 14
type input "Set 1"
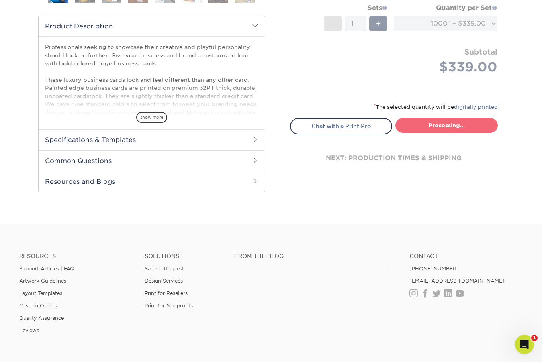
select select "2ef1fa48-fafb-46bb-a4ab-119a8375bdb2"
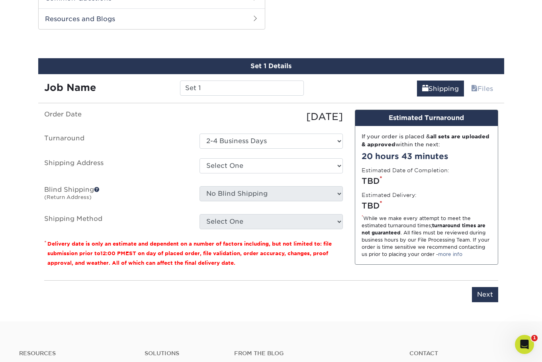
scroll to position [420, 0]
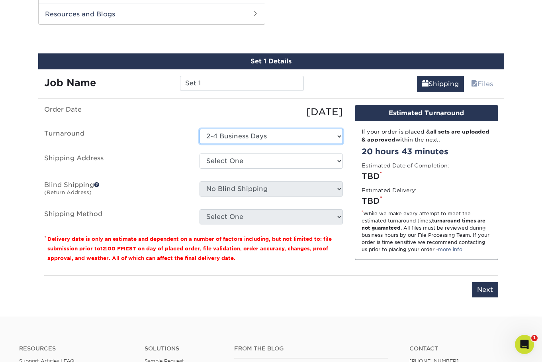
click at [246, 144] on select "Select One 2-4 Business Days" at bounding box center [271, 136] width 143 height 15
click at [200, 144] on select "Select One 2-4 Business Days" at bounding box center [271, 136] width 143 height 15
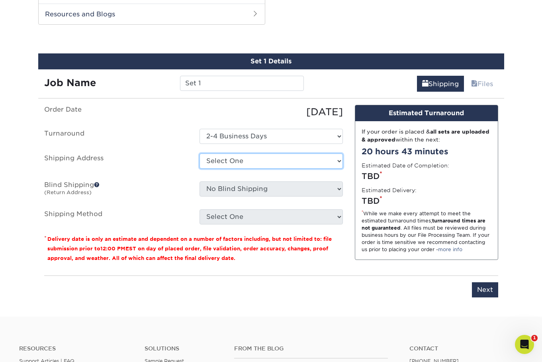
click at [245, 168] on select "Select One Dennis Madison Gardens + Add New Address" at bounding box center [271, 160] width 143 height 15
select select "286085"
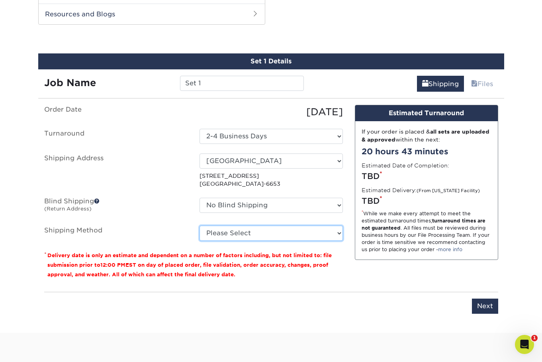
click at [270, 241] on select "Please Select Ground Shipping (+$8.96) 3 Day Shipping Service (+$20.06) 2 Day A…" at bounding box center [271, 232] width 143 height 15
select select "13"
click at [200, 241] on select "Please Select Ground Shipping (+$8.96) 3 Day Shipping Service (+$20.06) 2 Day A…" at bounding box center [271, 232] width 143 height 15
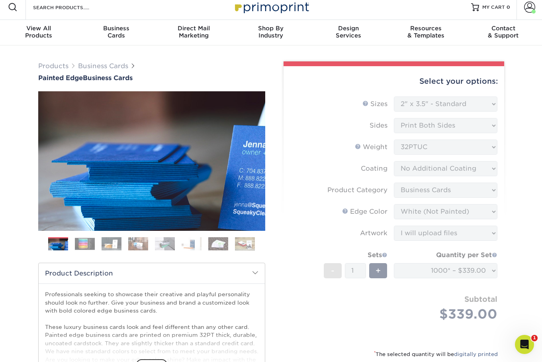
scroll to position [0, 0]
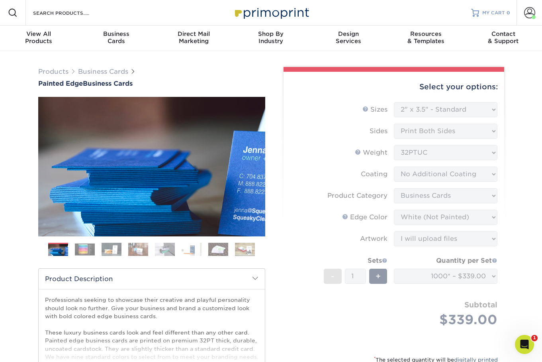
click at [482, 12] on span "MY CART" at bounding box center [493, 13] width 23 height 7
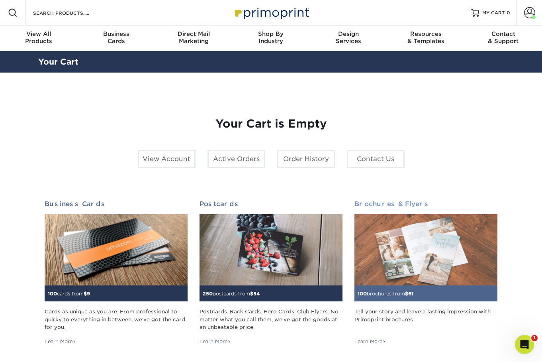
click at [428, 274] on img at bounding box center [425, 250] width 143 height 72
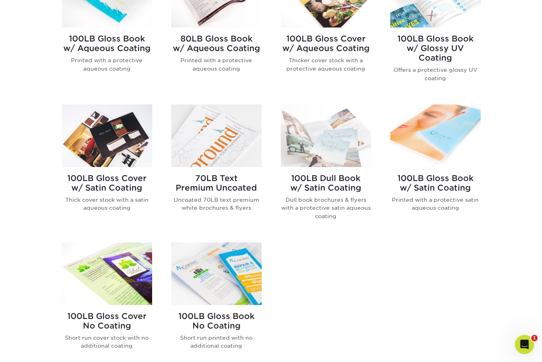
scroll to position [401, 0]
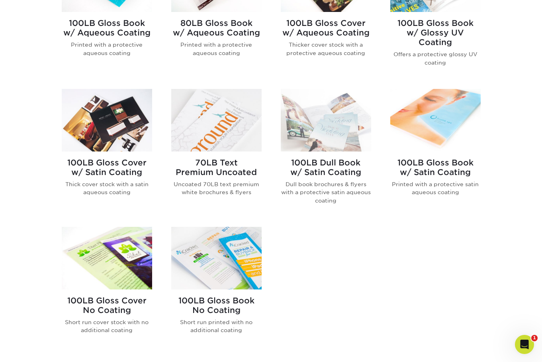
click at [94, 196] on p "Thick cover stock with a satin aqueous coating" at bounding box center [107, 188] width 90 height 16
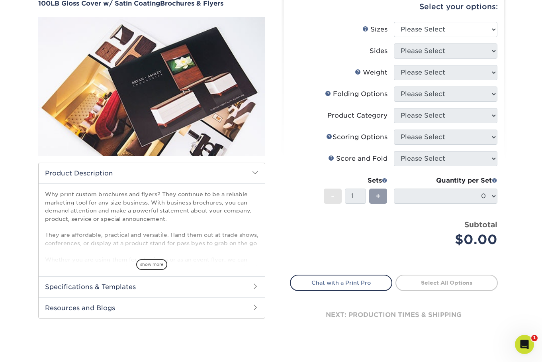
scroll to position [80, 0]
click at [149, 268] on span "show more" at bounding box center [151, 263] width 31 height 11
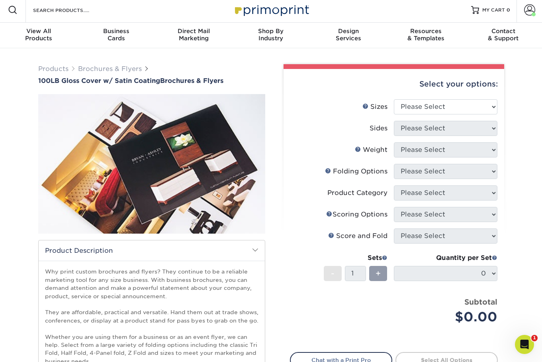
scroll to position [6, 0]
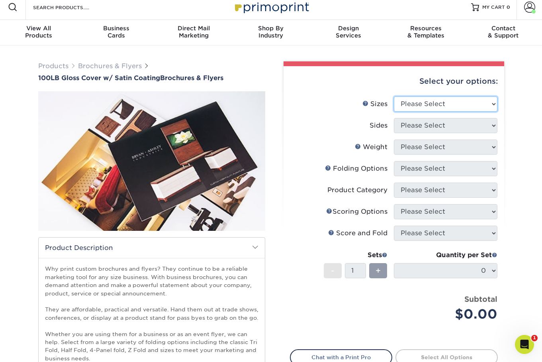
click at [423, 111] on select "Please Select 3.67" x 8.5" 4" x 8.5" 4" x 11" 4" x 12" 4.25" x 11" 5.5" x 8.5" …" at bounding box center [446, 103] width 104 height 15
click at [362, 106] on link "Sizes Help" at bounding box center [365, 103] width 6 height 6
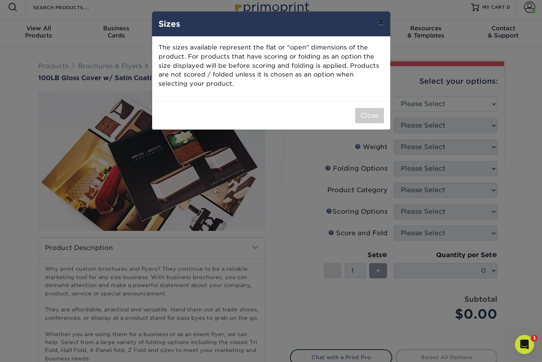
click at [380, 26] on button "×" at bounding box center [381, 23] width 18 height 22
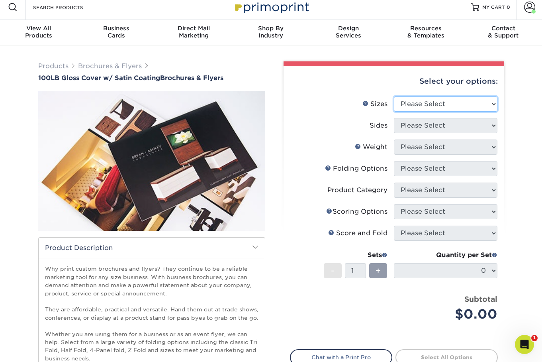
click at [466, 110] on select "Please Select 3.67" x 8.5" 4" x 8.5" 4" x 11" 4" x 12" 4.25" x 11" 5.5" x 8.5" …" at bounding box center [446, 103] width 104 height 15
select select "5.50x17.00"
click at [394, 102] on select "Please Select 3.67" x 8.5" 4" x 8.5" 4" x 11" 4" x 12" 4.25" x 11" 5.5" x 8.5" …" at bounding box center [446, 103] width 104 height 15
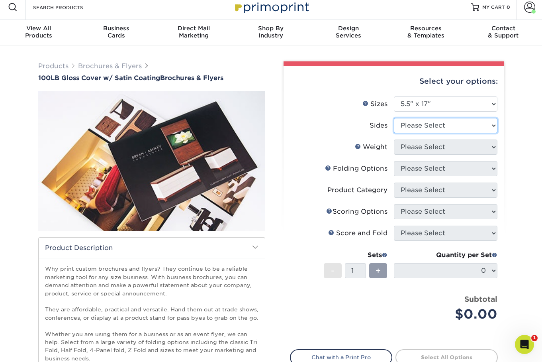
click at [417, 129] on select "Please Select Print Both Sides Print Front Only" at bounding box center [446, 125] width 104 height 15
select select "13abbda7-1d64-4f25-8bb2-c179b224825d"
click at [394, 125] on select "Please Select Print Both Sides Print Front Only" at bounding box center [446, 125] width 104 height 15
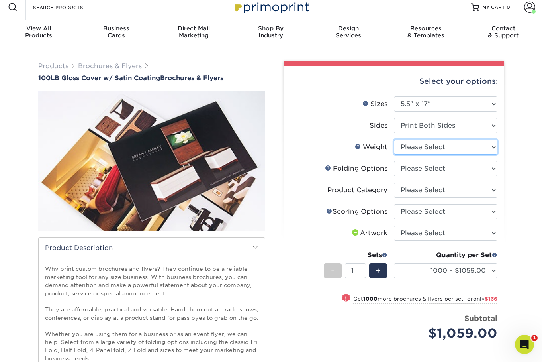
click at [416, 154] on select "Please Select 100LB" at bounding box center [446, 146] width 104 height 15
select select "100LB"
click at [394, 148] on select "Please Select 100LB" at bounding box center [446, 146] width 104 height 15
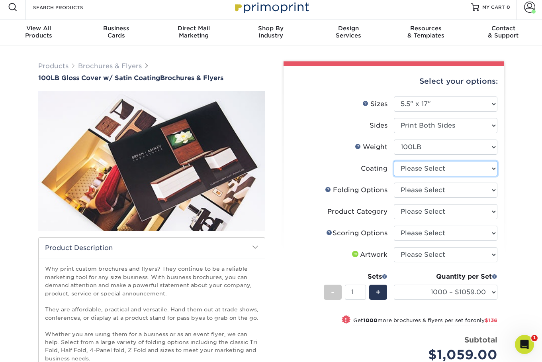
click at [417, 174] on select at bounding box center [446, 168] width 104 height 15
select select "1753ff32-3d28-4f95-990a-6fda0dbe3d7c"
click at [394, 170] on select at bounding box center [446, 168] width 104 height 15
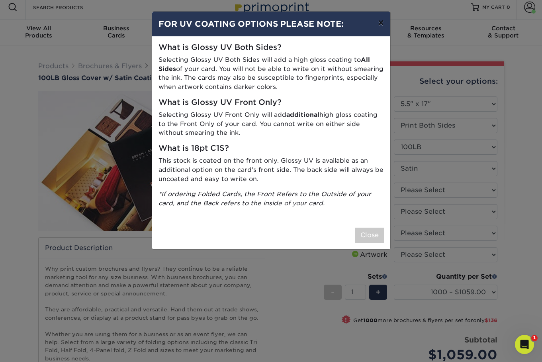
click at [379, 25] on button "×" at bounding box center [381, 23] width 18 height 22
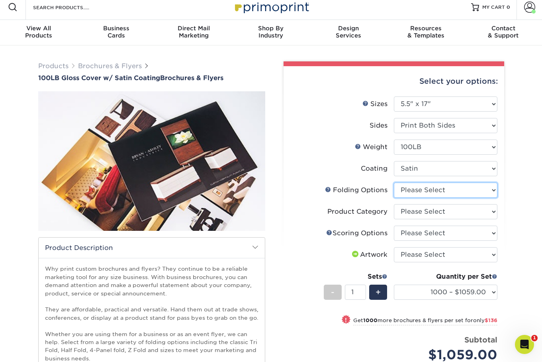
click at [454, 198] on select "Please Select FLAT - No Folding" at bounding box center [446, 189] width 104 height 15
select select "9b1d5825-34d1-4721-9874-ed79abb003d7"
click at [394, 193] on select "Please Select FLAT - No Folding" at bounding box center [446, 189] width 104 height 15
click at [448, 198] on select "Please Select FLAT - No Folding" at bounding box center [446, 189] width 104 height 15
click at [394, 193] on select "Please Select FLAT - No Folding" at bounding box center [446, 189] width 104 height 15
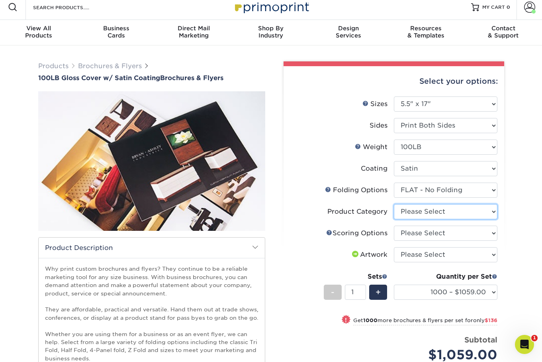
click at [435, 219] on select "Please Select Flyers and Brochures" at bounding box center [446, 211] width 104 height 15
select select "1a668080-6b7c-4174-b399-2c3833b27ef4"
click at [394, 216] on select "Please Select Flyers and Brochures" at bounding box center [446, 211] width 104 height 15
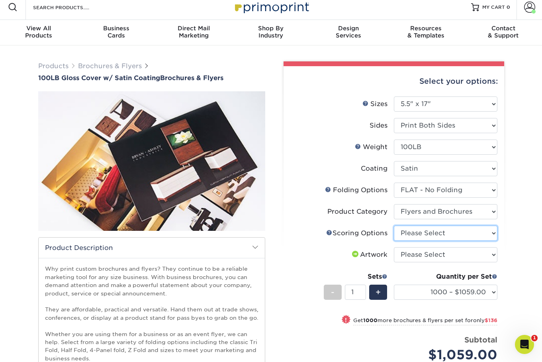
click at [438, 241] on select "Please Select No Scoring One Score Two Scores" at bounding box center [446, 232] width 104 height 15
select select "ee0f8d25-e975-424b-842b-a9a4b766bcd5"
click at [394, 239] on select "Please Select No Scoring One Score Two Scores" at bounding box center [446, 232] width 104 height 15
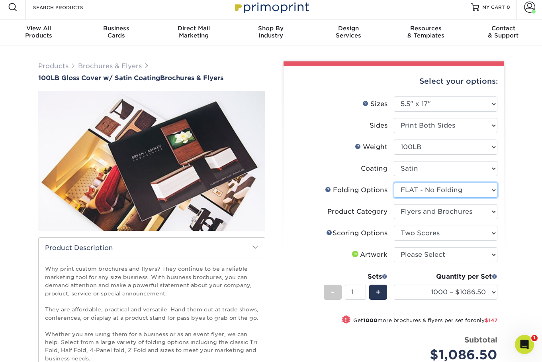
click at [438, 198] on select "Please Select FLAT - No Folding" at bounding box center [446, 189] width 104 height 15
click at [394, 193] on select "Please Select FLAT - No Folding" at bounding box center [446, 189] width 104 height 15
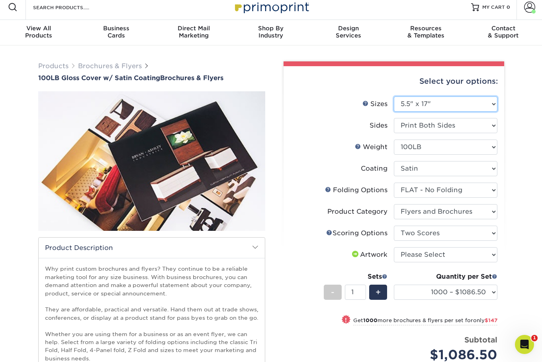
click at [429, 107] on select "Please Select 3.67" x 8.5" 4" x 8.5" 4" x 11" 4" x 12" 4.25" x 11" 5.5" x 8.5" …" at bounding box center [446, 103] width 104 height 15
select select "5.50x8.50"
click at [394, 102] on select "Please Select 3.67" x 8.5" 4" x 8.5" 4" x 11" 4" x 12" 4.25" x 11" 5.5" x 8.5" …" at bounding box center [446, 103] width 104 height 15
select select "-1"
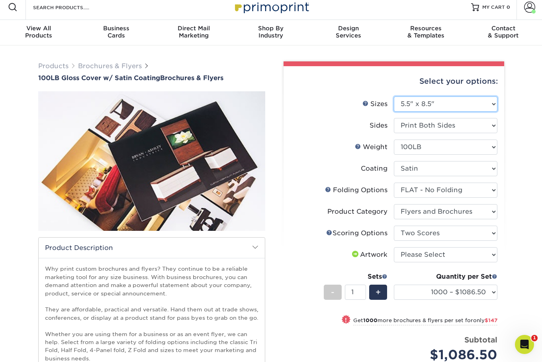
select select "-1"
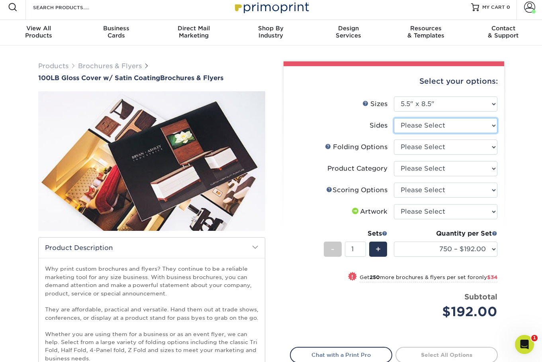
click at [427, 133] on select "Please Select Print Both Sides Print Front Only" at bounding box center [446, 125] width 104 height 15
select select "13abbda7-1d64-4f25-8bb2-c179b224825d"
click at [394, 125] on select "Please Select Print Both Sides Print Front Only" at bounding box center [446, 125] width 104 height 15
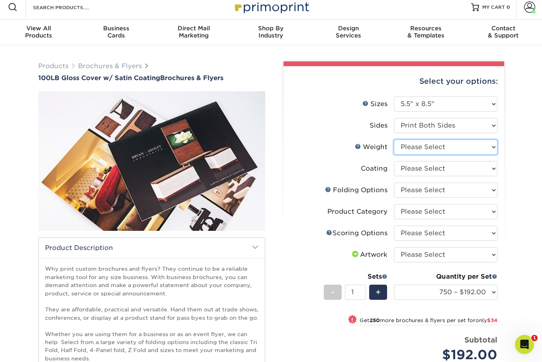
click at [429, 155] on select "Please Select 100LB" at bounding box center [446, 146] width 104 height 15
select select "100LB"
click at [394, 148] on select "Please Select 100LB" at bounding box center [446, 146] width 104 height 15
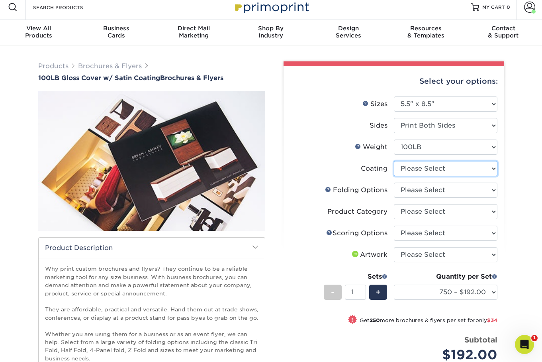
click at [438, 176] on select at bounding box center [446, 168] width 104 height 15
select select "1753ff32-3d28-4f95-990a-6fda0dbe3d7c"
click at [394, 170] on select at bounding box center [446, 168] width 104 height 15
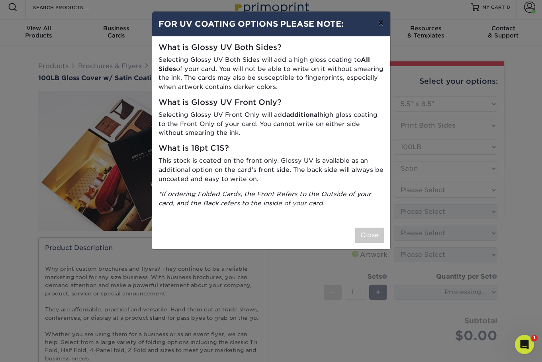
drag, startPoint x: 381, startPoint y: 24, endPoint x: 384, endPoint y: 82, distance: 58.2
click at [381, 24] on button "×" at bounding box center [381, 23] width 18 height 22
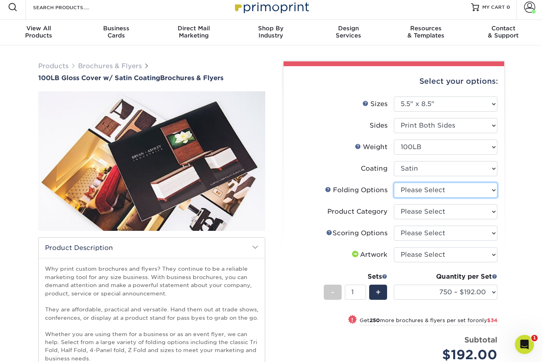
click at [431, 198] on select "Please Select FLAT - No Folding" at bounding box center [446, 189] width 104 height 15
click at [394, 193] on select "Please Select FLAT - No Folding" at bounding box center [446, 189] width 104 height 15
click at [325, 192] on link "Folds Help" at bounding box center [328, 189] width 6 height 6
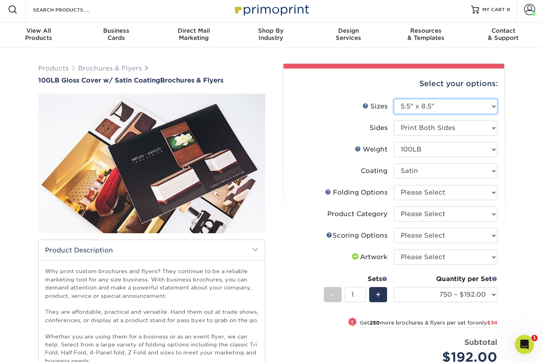
click at [442, 114] on select "Please Select 3.67" x 8.5" 4" x 8.5" 4" x 11" 4" x 12" 4.25" x 11" 5.5" x 8.5" …" at bounding box center [446, 106] width 104 height 15
select select "4.25x11.00"
click at [394, 104] on select "Please Select 3.67" x 8.5" 4" x 8.5" 4" x 11" 4" x 12" 4.25" x 11" 5.5" x 8.5" …" at bounding box center [446, 106] width 104 height 15
select select "-1"
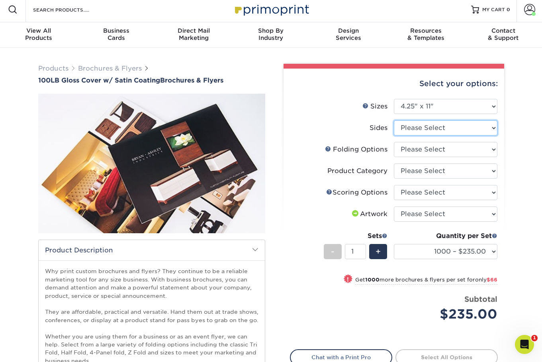
click at [432, 135] on select "Please Select Print Both Sides Print Front Only" at bounding box center [446, 127] width 104 height 15
select select "13abbda7-1d64-4f25-8bb2-c179b224825d"
click at [394, 127] on select "Please Select Print Both Sides Print Front Only" at bounding box center [446, 127] width 104 height 15
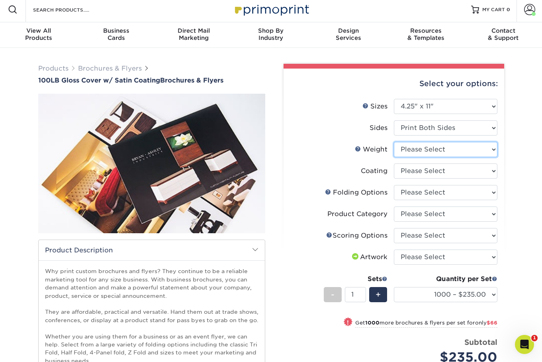
click at [425, 157] on select "Please Select 100LB" at bounding box center [446, 149] width 104 height 15
select select "100LB"
click at [394, 150] on select "Please Select 100LB" at bounding box center [446, 149] width 104 height 15
click at [424, 178] on select at bounding box center [446, 170] width 104 height 15
select select "1753ff32-3d28-4f95-990a-6fda0dbe3d7c"
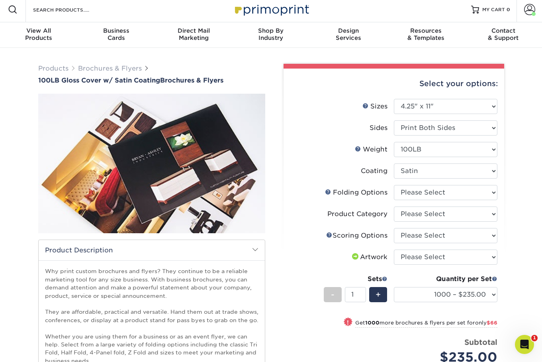
click at [394, 173] on select at bounding box center [446, 170] width 104 height 15
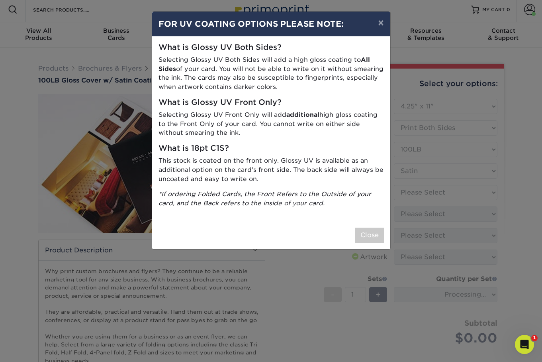
click at [430, 195] on div "× FOR UV COATING OPTIONS PLEASE NOTE: What is Glossy UV Both Sides? Selecting G…" at bounding box center [271, 181] width 542 height 362
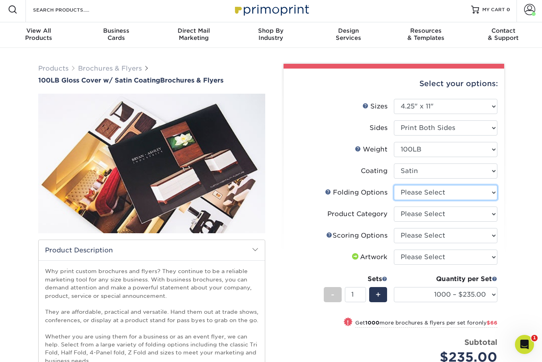
click at [428, 200] on select "Please Select FLAT - No Folding" at bounding box center [446, 192] width 104 height 15
click at [394, 196] on select "Please Select FLAT - No Folding" at bounding box center [446, 192] width 104 height 15
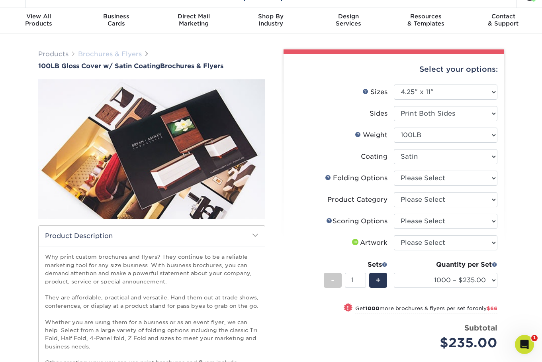
scroll to position [18, 0]
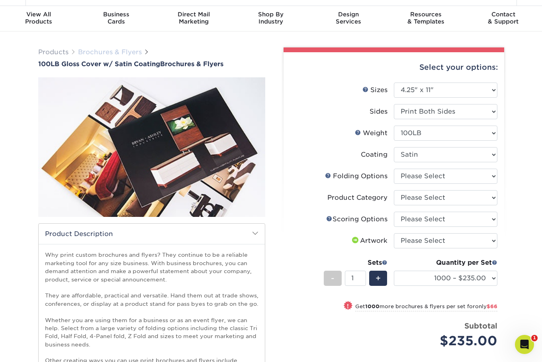
click at [110, 56] on link "Brochures & Flyers" at bounding box center [110, 52] width 64 height 8
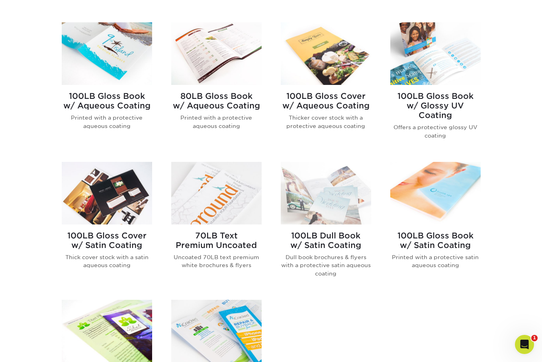
scroll to position [346, 0]
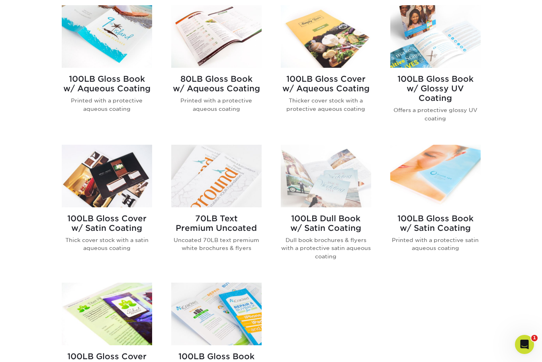
click at [313, 202] on img at bounding box center [326, 176] width 90 height 63
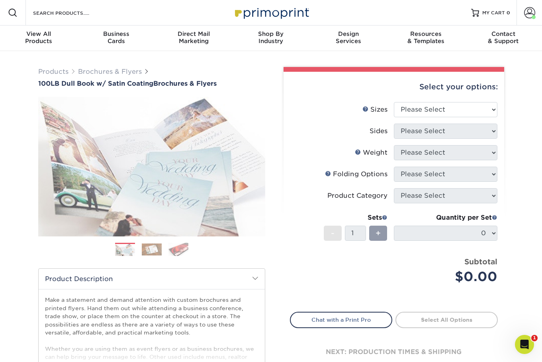
scroll to position [2, 0]
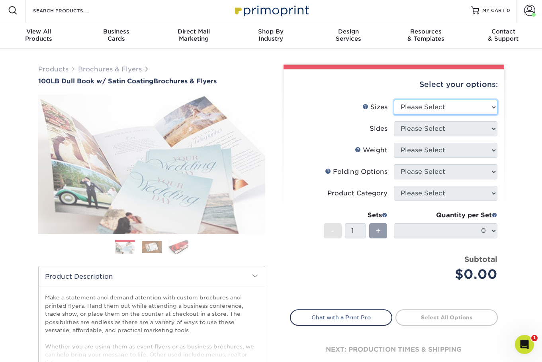
click at [425, 112] on select "Please Select 3.67" x 8.5" 3.67" x 8.5" 4" x 6" 4" x 8.5" 4" x 8.5" 4" x 9" 4" …" at bounding box center [446, 107] width 104 height 15
select select "5.50x17.00"
click at [394, 106] on select "Please Select 3.67" x 8.5" 3.67" x 8.5" 4" x 6" 4" x 8.5" 4" x 8.5" 4" x 9" 4" …" at bounding box center [446, 107] width 104 height 15
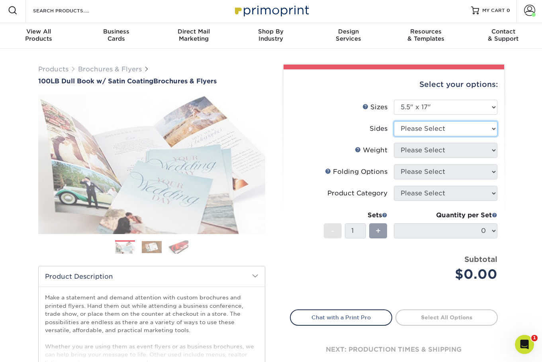
click at [419, 133] on select "Please Select Print Both Sides Print Front Only" at bounding box center [446, 128] width 104 height 15
select select "13abbda7-1d64-4f25-8bb2-c179b224825d"
click at [394, 128] on select "Please Select Print Both Sides Print Front Only" at bounding box center [446, 128] width 104 height 15
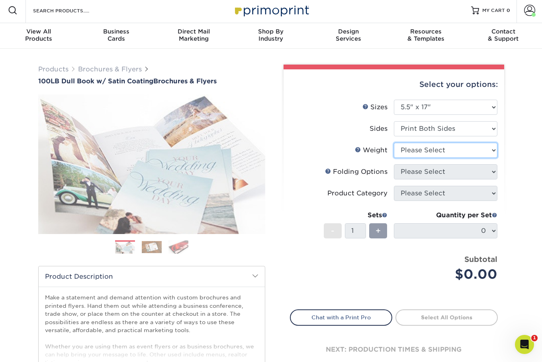
click at [465, 158] on select "Please Select 100DB" at bounding box center [446, 150] width 104 height 15
select select "100DB"
click at [394, 151] on select "Please Select 100DB" at bounding box center [446, 150] width 104 height 15
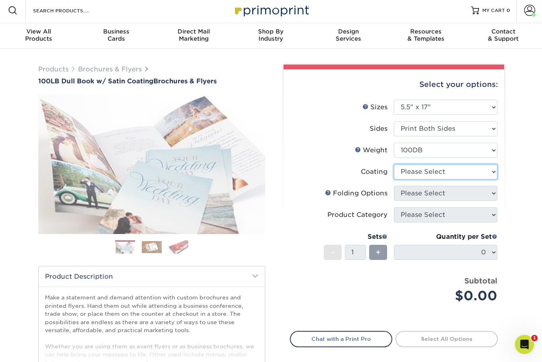
click at [452, 179] on select at bounding box center [446, 171] width 104 height 15
select select "1753ff32-3d28-4f95-990a-6fda0dbe3d7c"
click at [394, 174] on select at bounding box center [446, 171] width 104 height 15
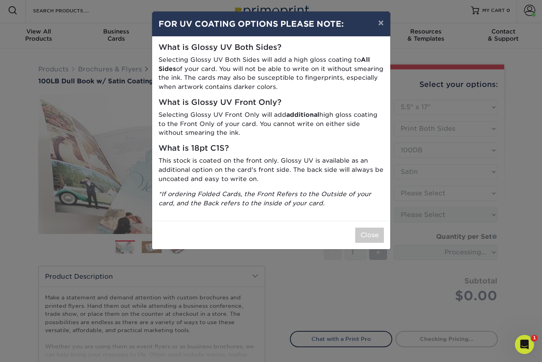
click at [442, 143] on div "× FOR UV COATING OPTIONS PLEASE NOTE: What is Glossy UV Both Sides? Selecting G…" at bounding box center [271, 181] width 542 height 362
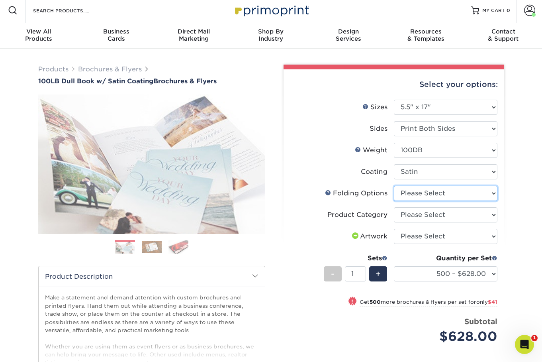
click at [423, 201] on select "Please Select FLAT - No Folding Accordion Fold Roll Fold Tri-Fold / Letter Fold…" at bounding box center [446, 193] width 104 height 15
